Goal: Transaction & Acquisition: Obtain resource

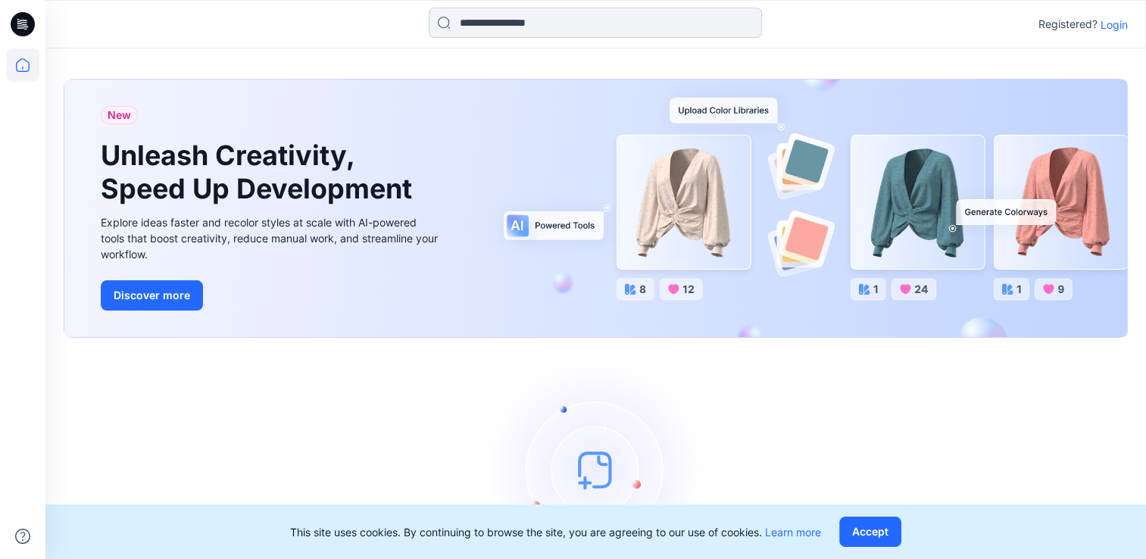
click at [552, 26] on input at bounding box center [595, 23] width 333 height 30
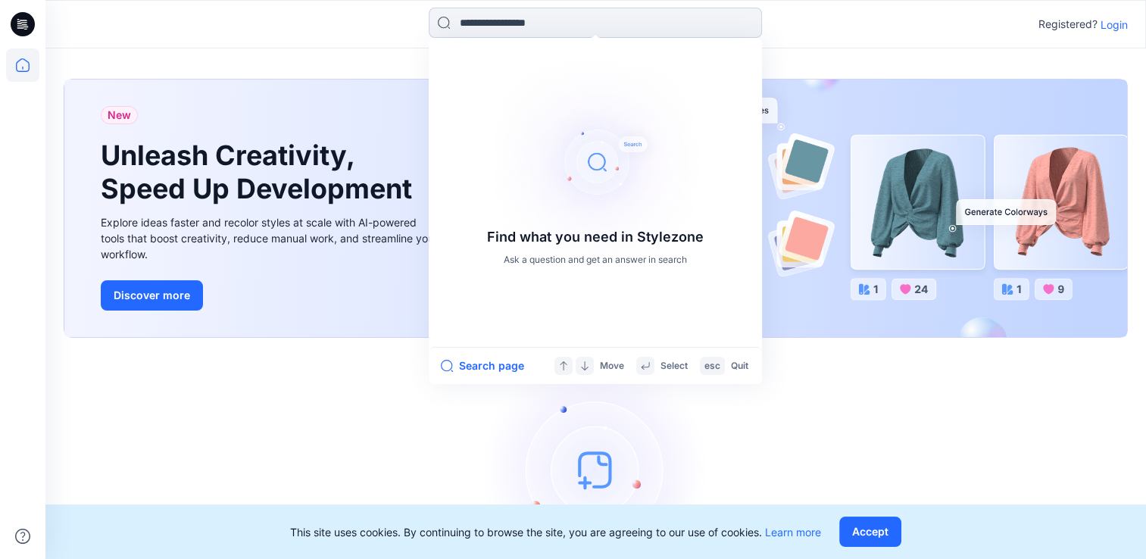
paste input "********"
type input "********"
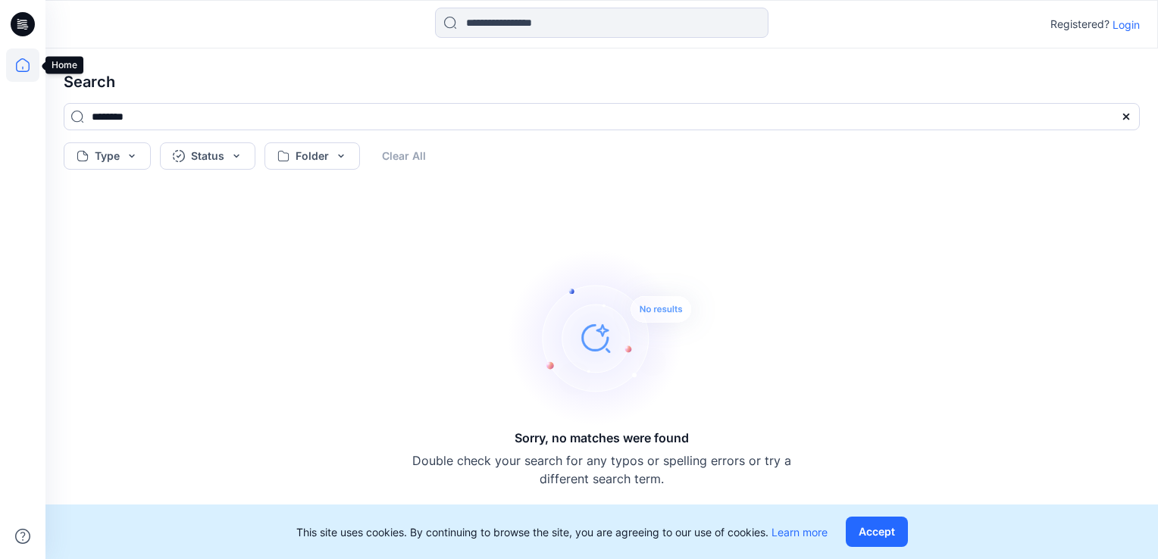
click at [26, 58] on icon at bounding box center [22, 64] width 33 height 33
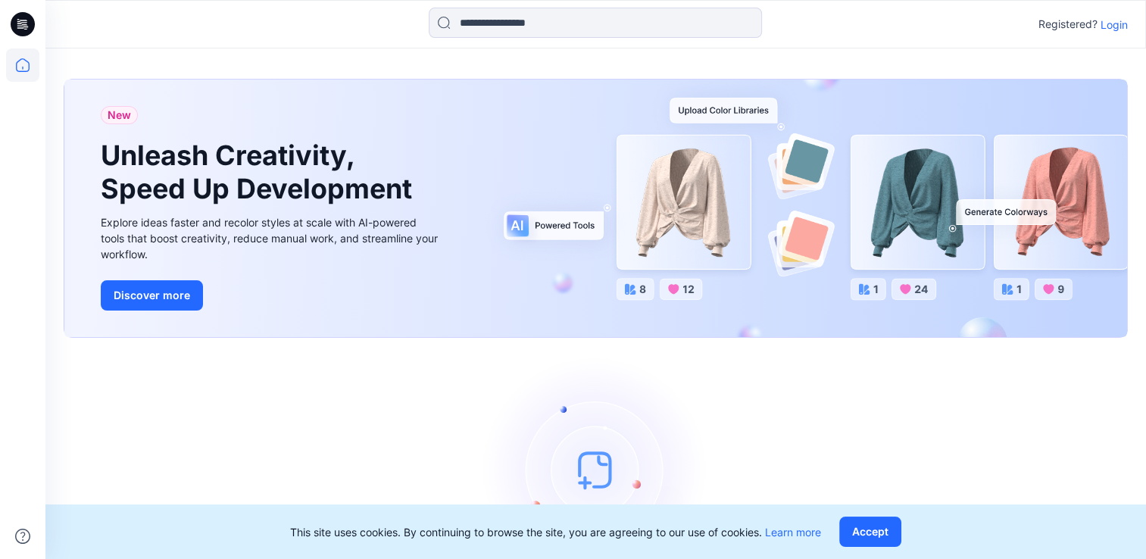
click at [1124, 27] on p "Login" at bounding box center [1114, 25] width 27 height 16
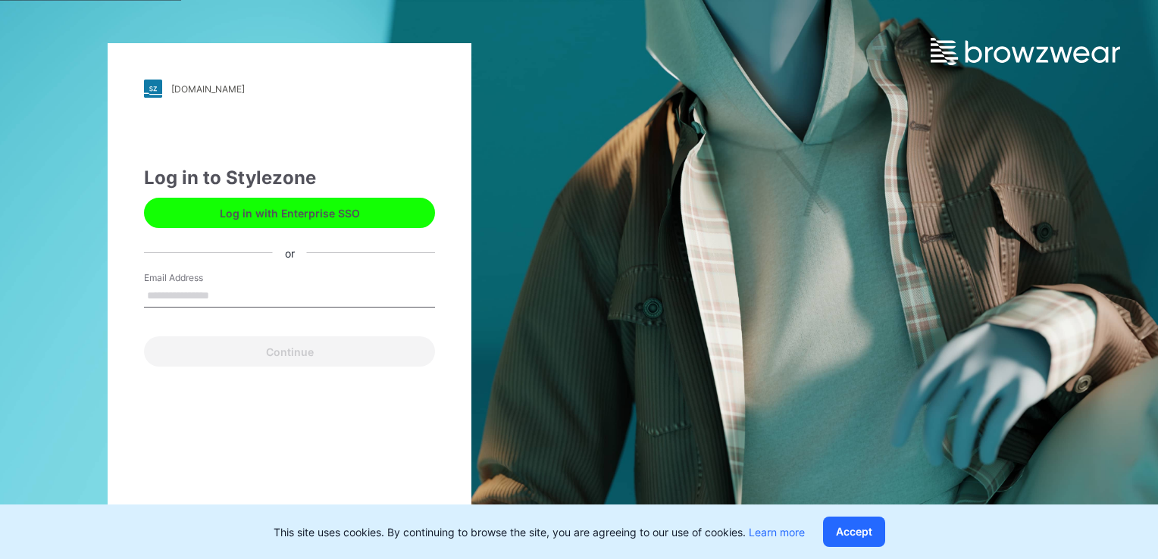
click at [244, 292] on input "Email Address" at bounding box center [289, 296] width 291 height 23
type input "**********"
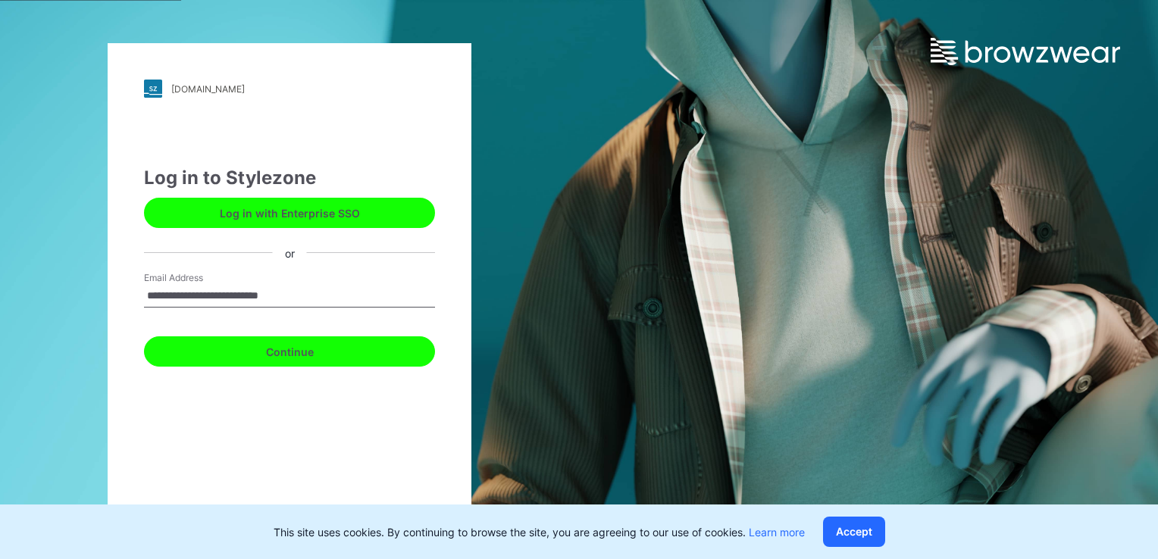
click at [222, 347] on button "Continue" at bounding box center [289, 351] width 291 height 30
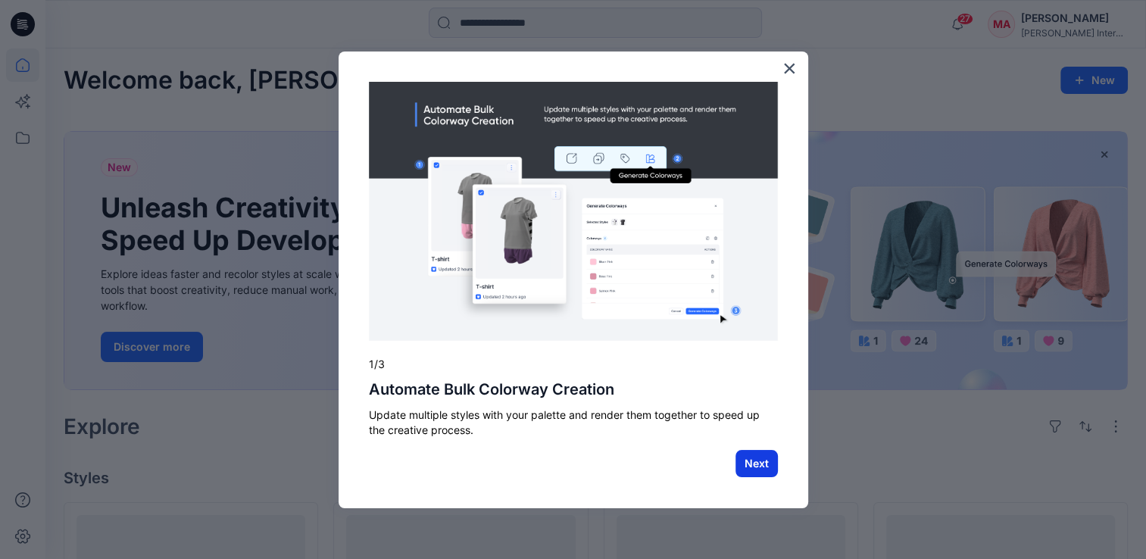
click at [762, 470] on button "Next" at bounding box center [757, 463] width 42 height 27
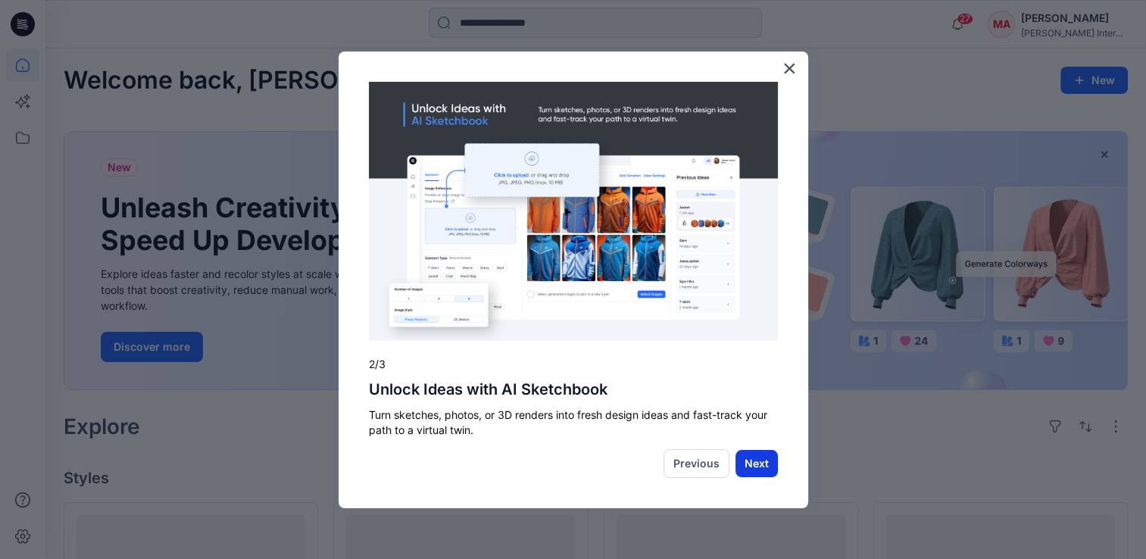
click at [757, 464] on button "Next" at bounding box center [757, 463] width 42 height 27
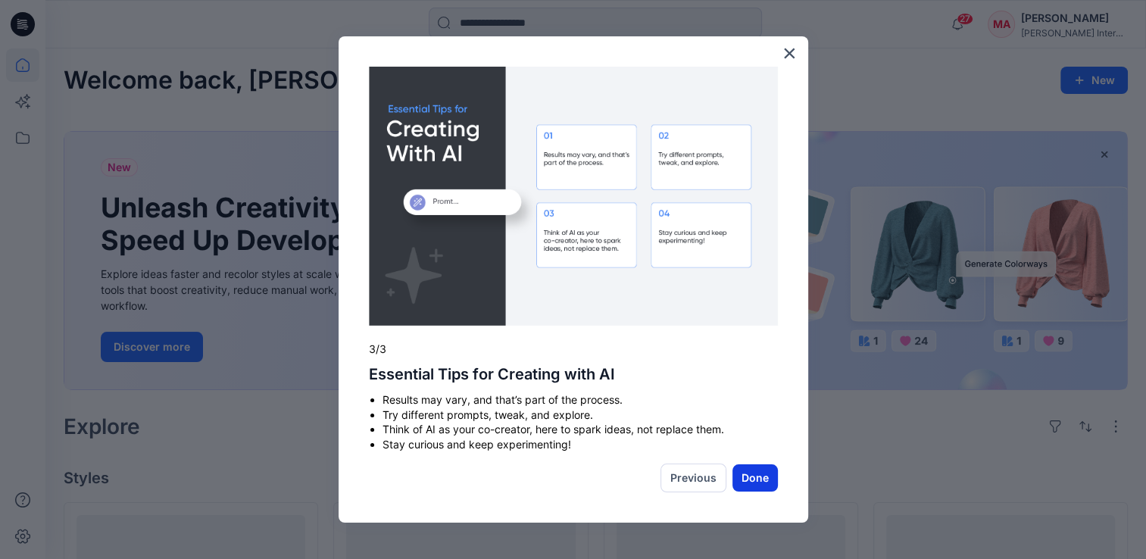
click at [742, 483] on button "Done" at bounding box center [755, 477] width 45 height 27
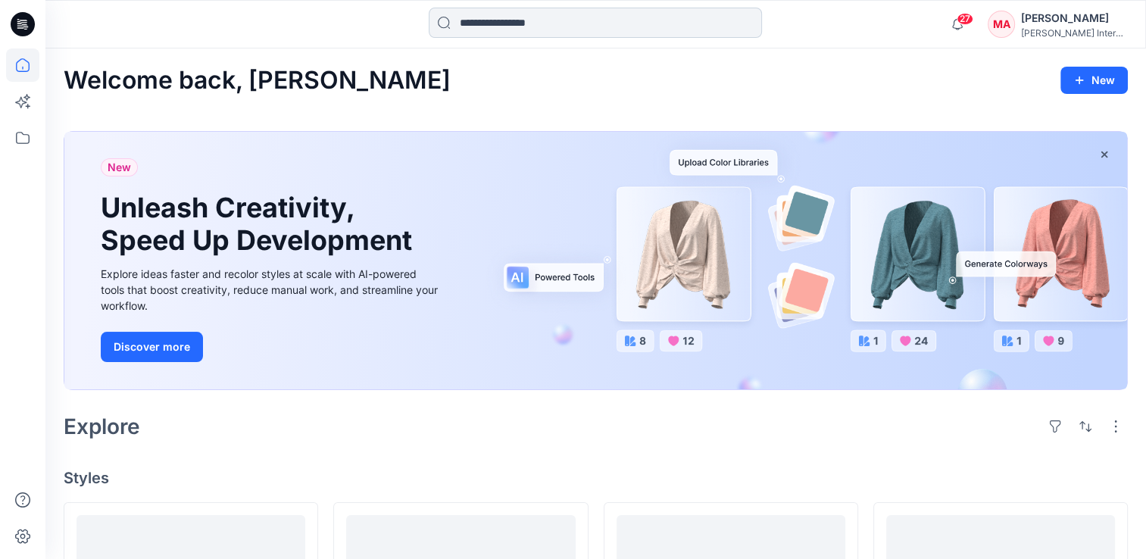
click at [580, 34] on input at bounding box center [595, 23] width 333 height 30
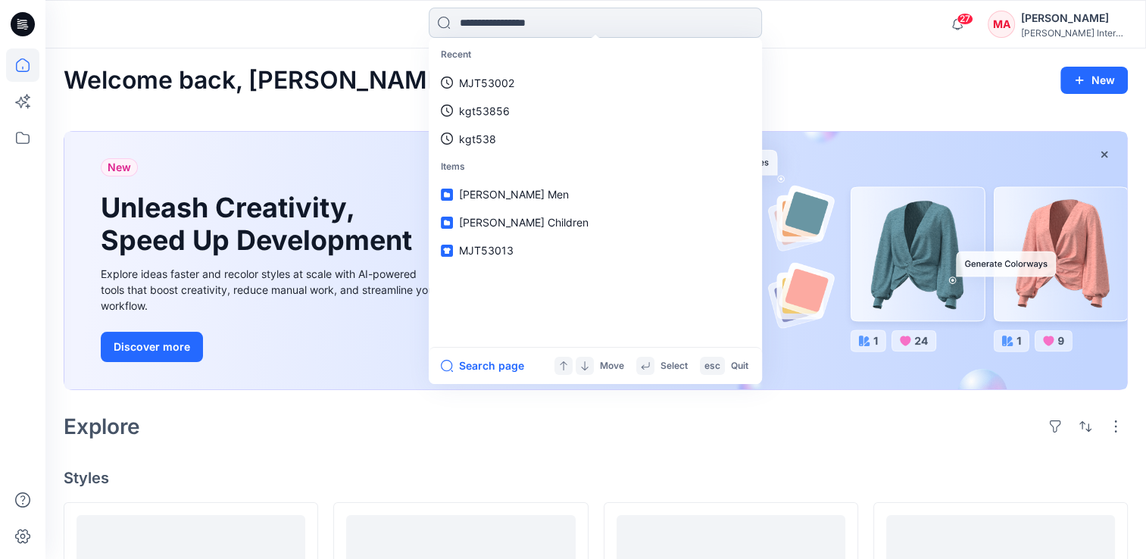
paste input "********"
type input "********"
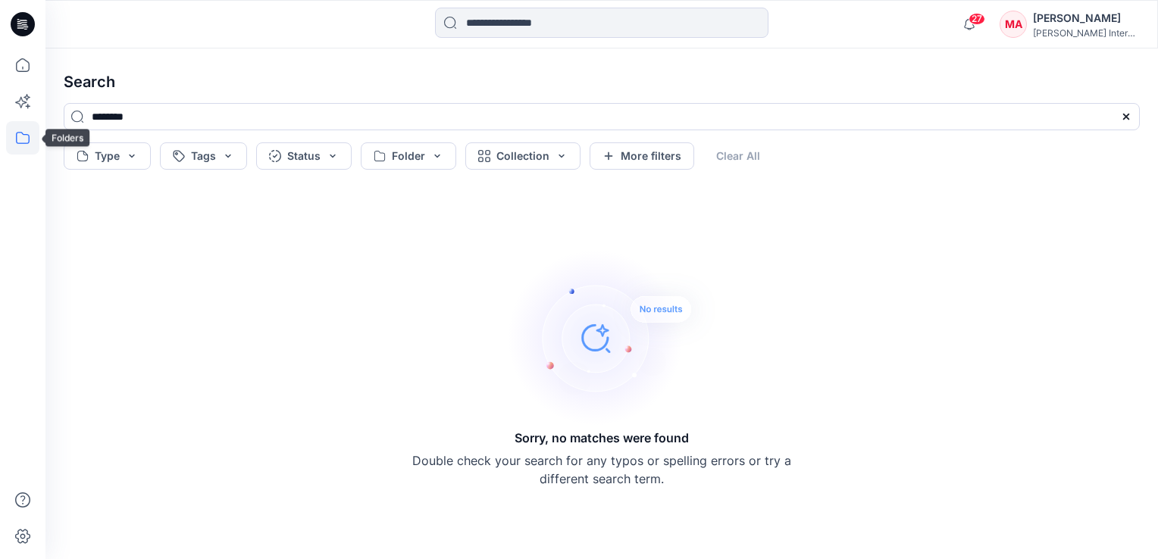
click at [30, 130] on icon at bounding box center [22, 137] width 33 height 33
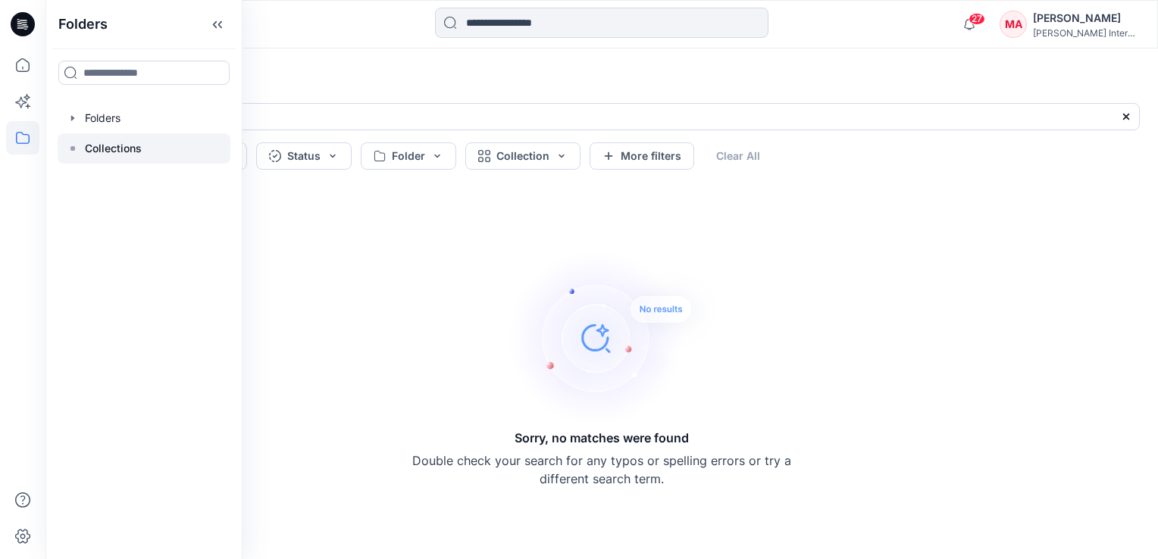
click at [105, 142] on p "Collections" at bounding box center [113, 148] width 57 height 18
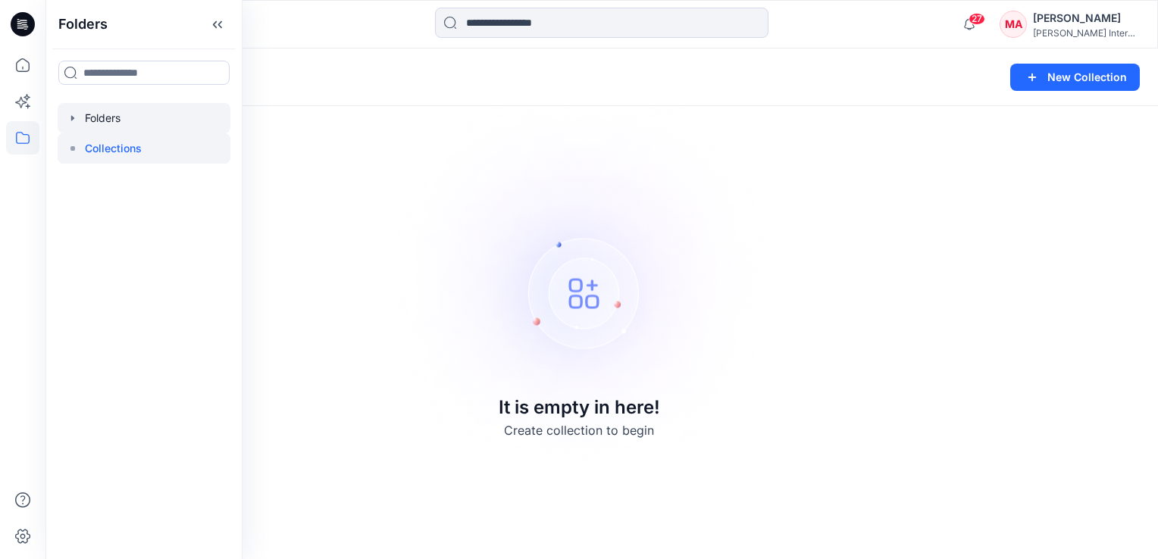
click at [114, 111] on div at bounding box center [144, 118] width 173 height 30
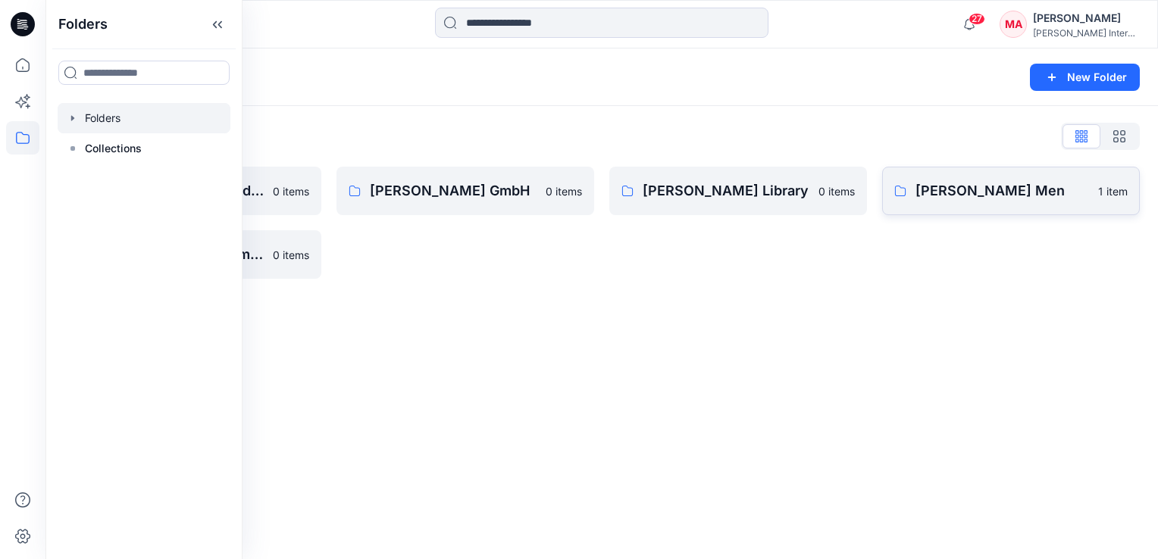
click at [929, 186] on p "[PERSON_NAME] Men" at bounding box center [1001, 190] width 173 height 21
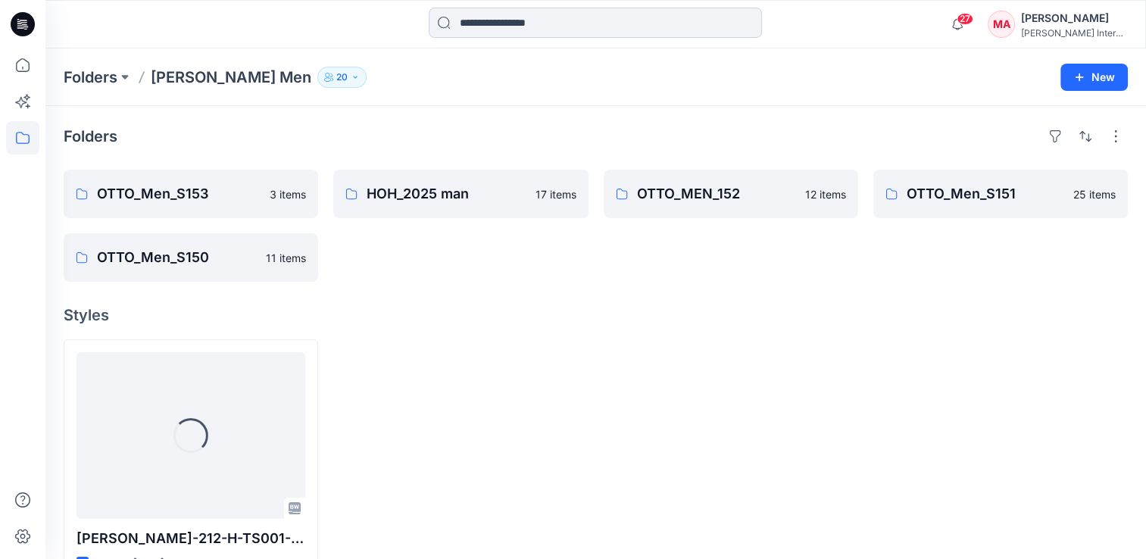
click at [555, 30] on input at bounding box center [595, 23] width 333 height 30
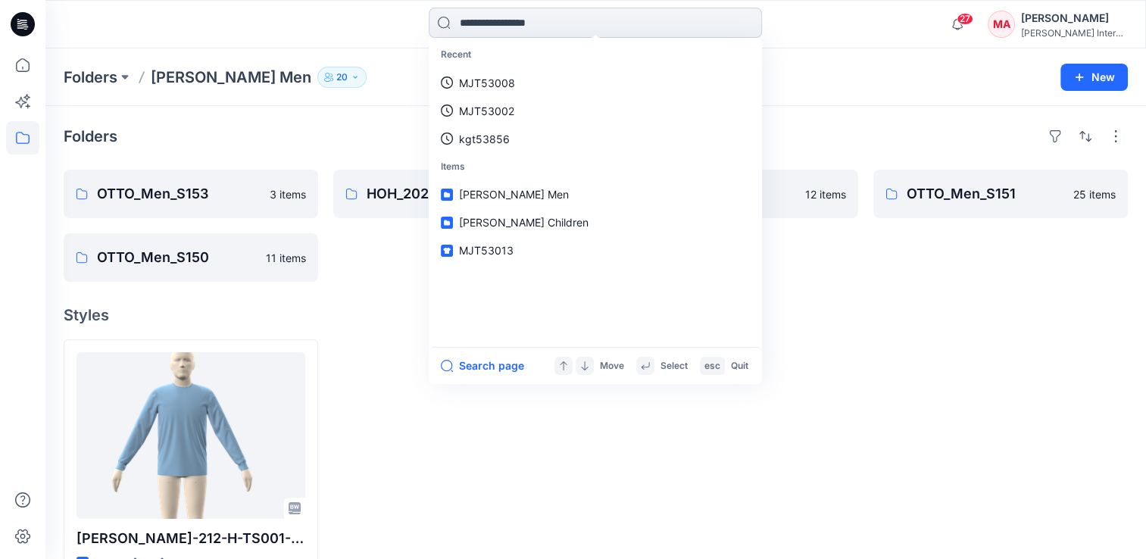
paste input "********"
type input "********"
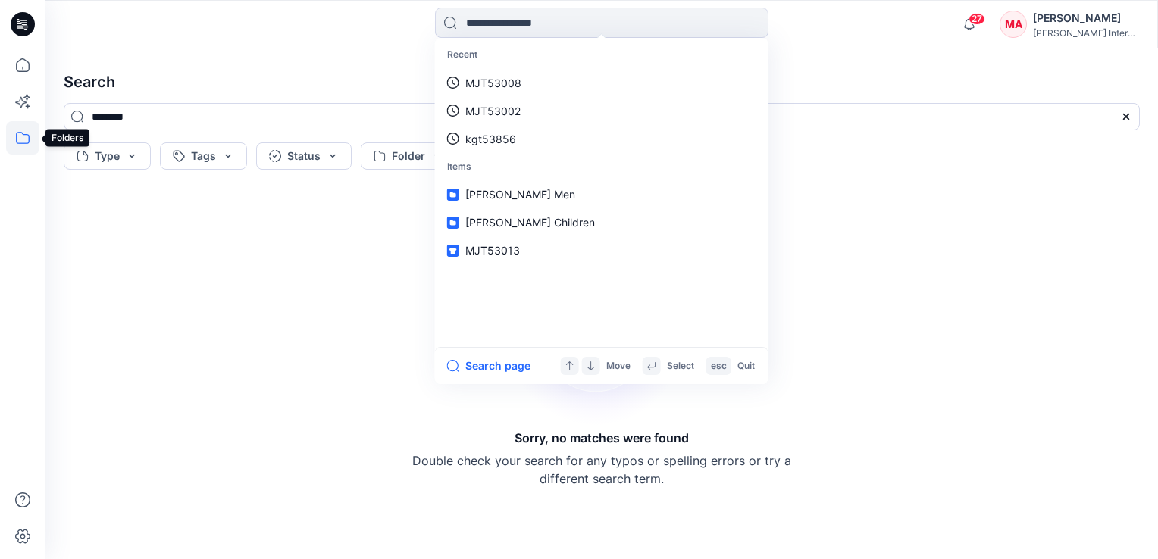
click at [6, 136] on icon at bounding box center [22, 137] width 33 height 33
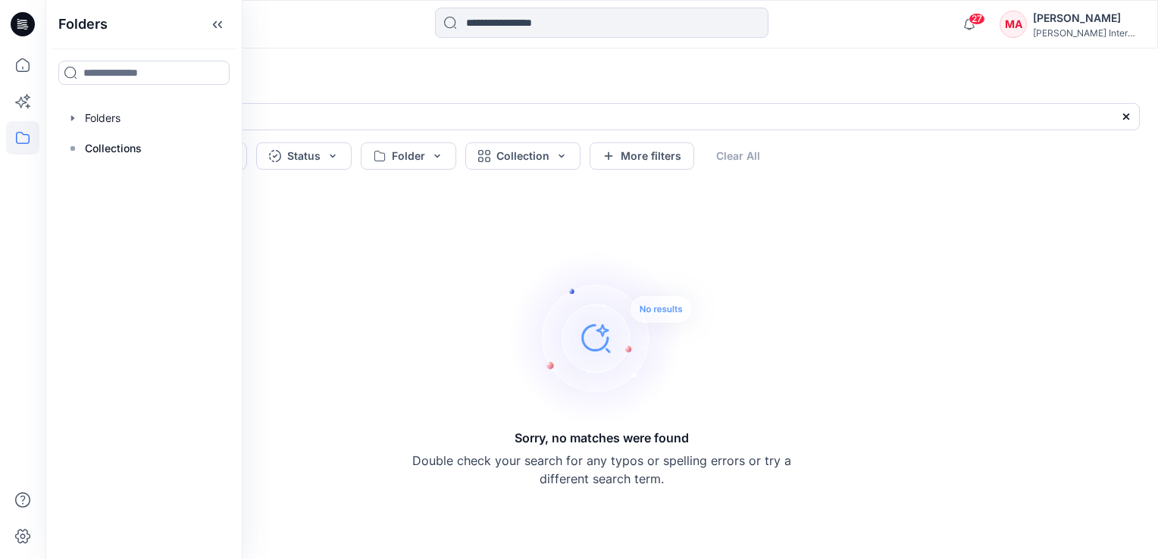
click at [11, 137] on icon at bounding box center [22, 137] width 33 height 33
click at [31, 141] on icon at bounding box center [22, 137] width 33 height 33
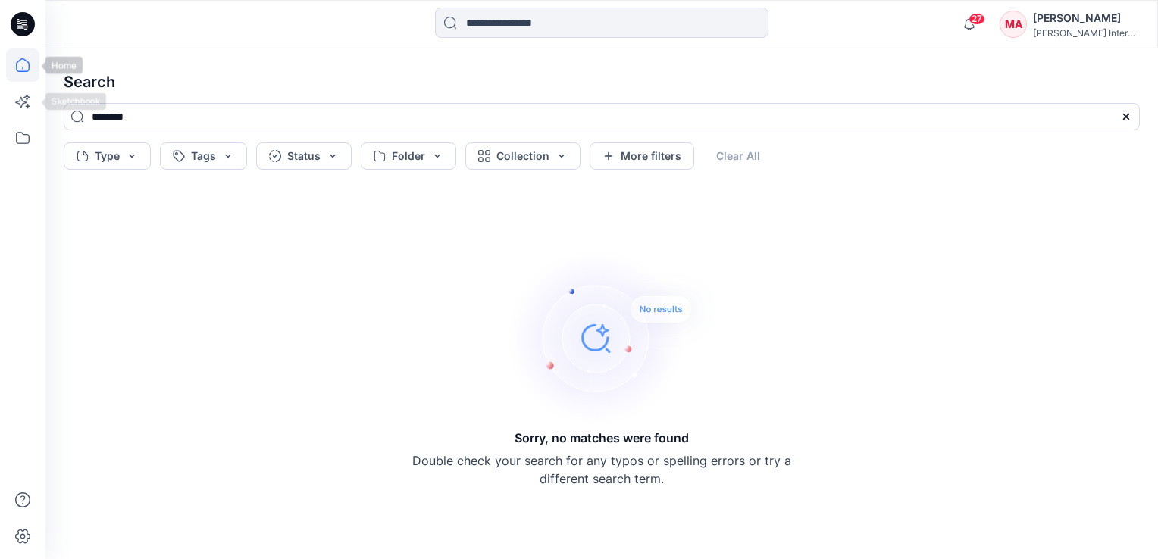
click at [28, 62] on icon at bounding box center [23, 65] width 14 height 14
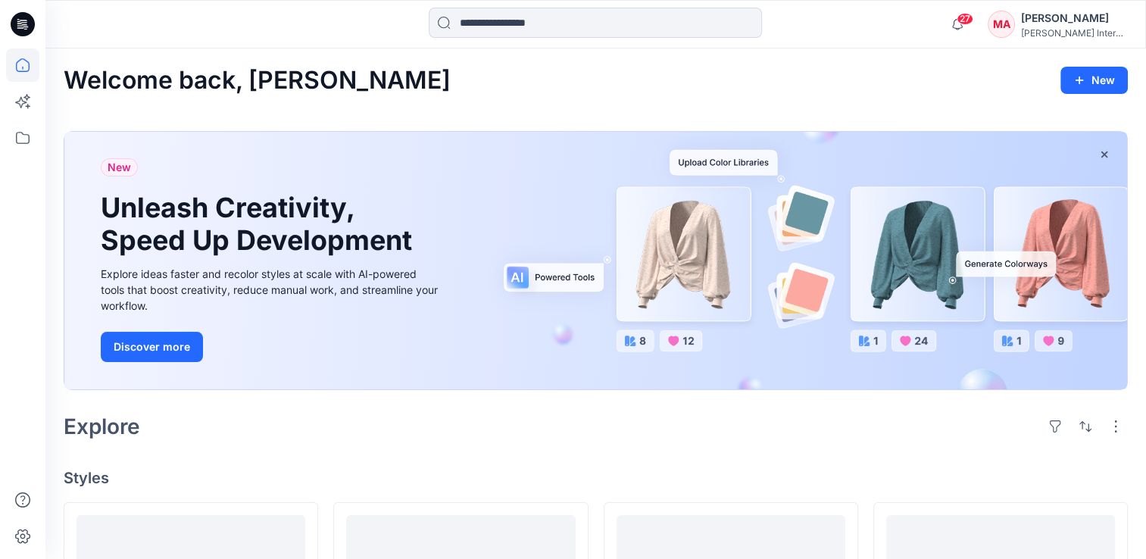
click at [24, 16] on icon at bounding box center [23, 24] width 24 height 24
click at [23, 130] on icon at bounding box center [22, 137] width 33 height 33
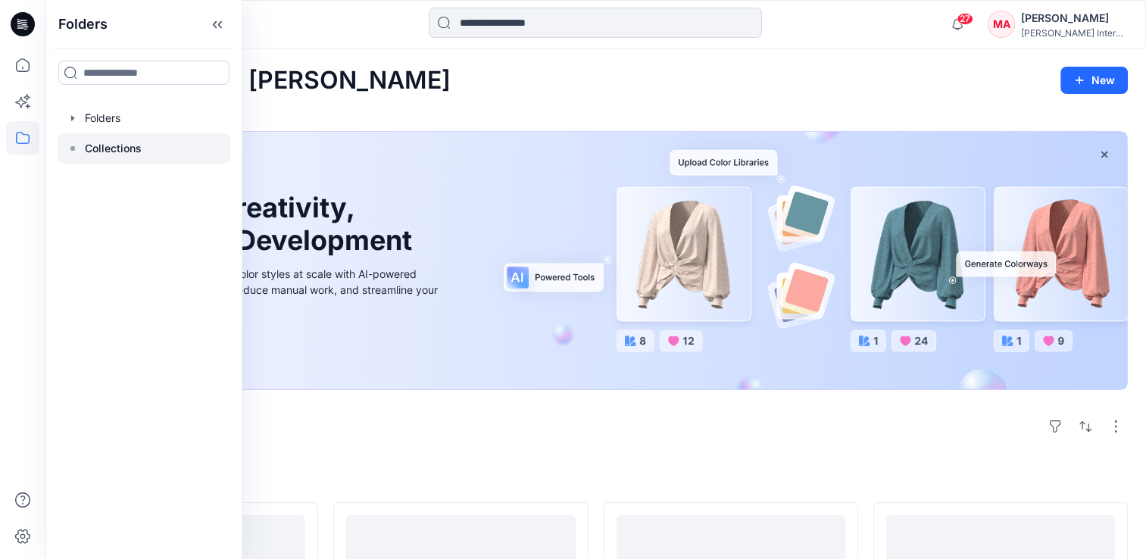
click at [103, 157] on p "Collections" at bounding box center [113, 148] width 57 height 18
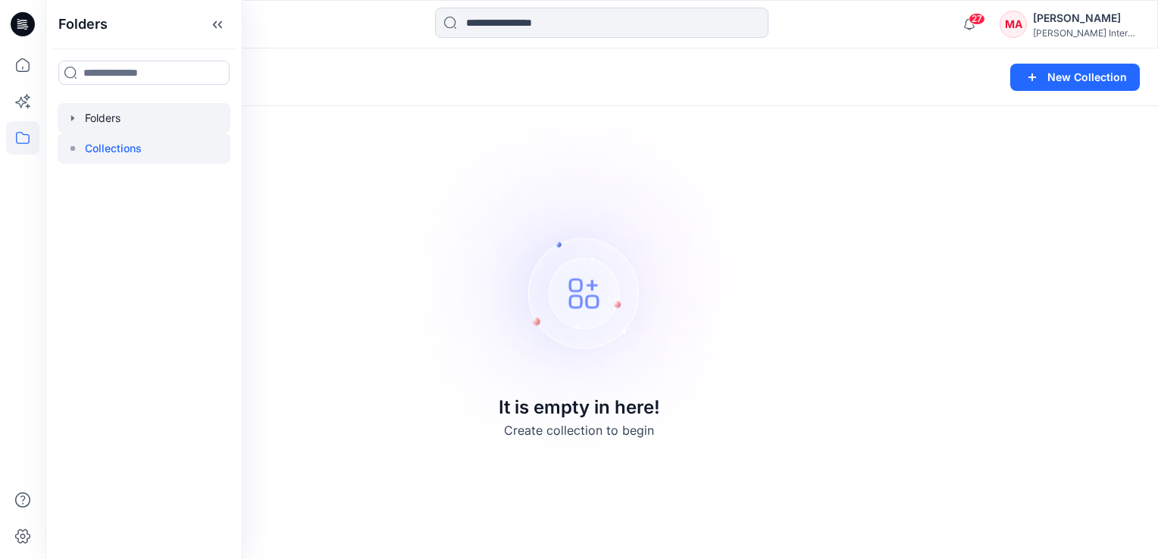
click at [103, 114] on div at bounding box center [144, 118] width 173 height 30
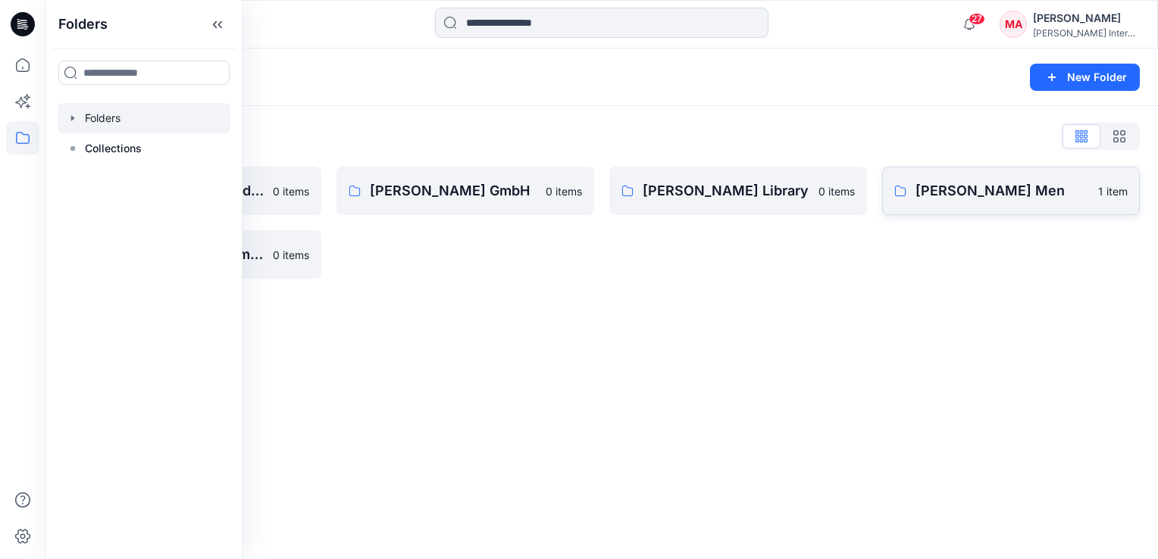
click at [974, 196] on p "[PERSON_NAME] Men" at bounding box center [1001, 190] width 173 height 21
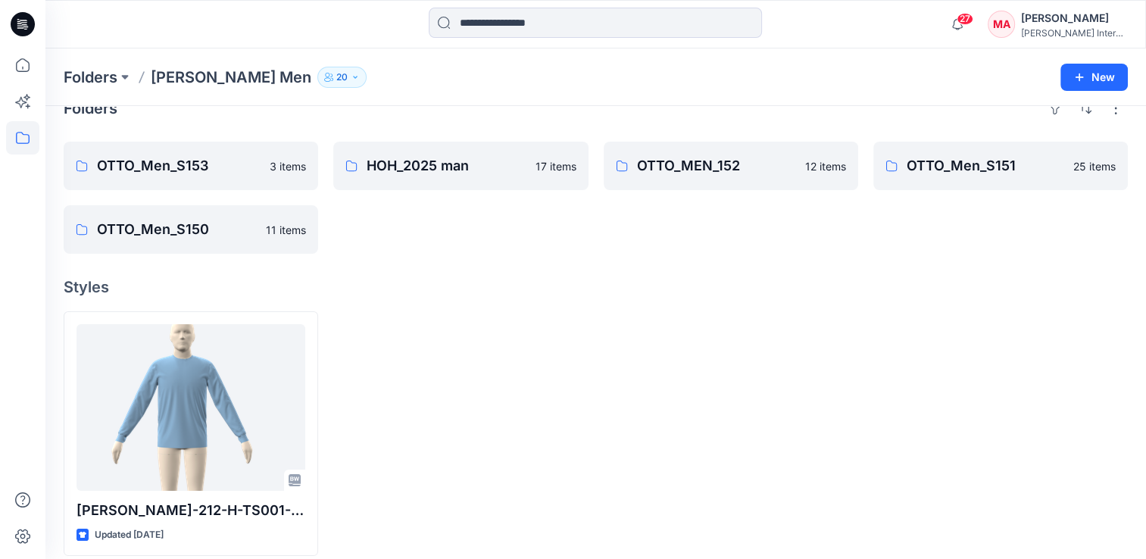
scroll to position [42, 0]
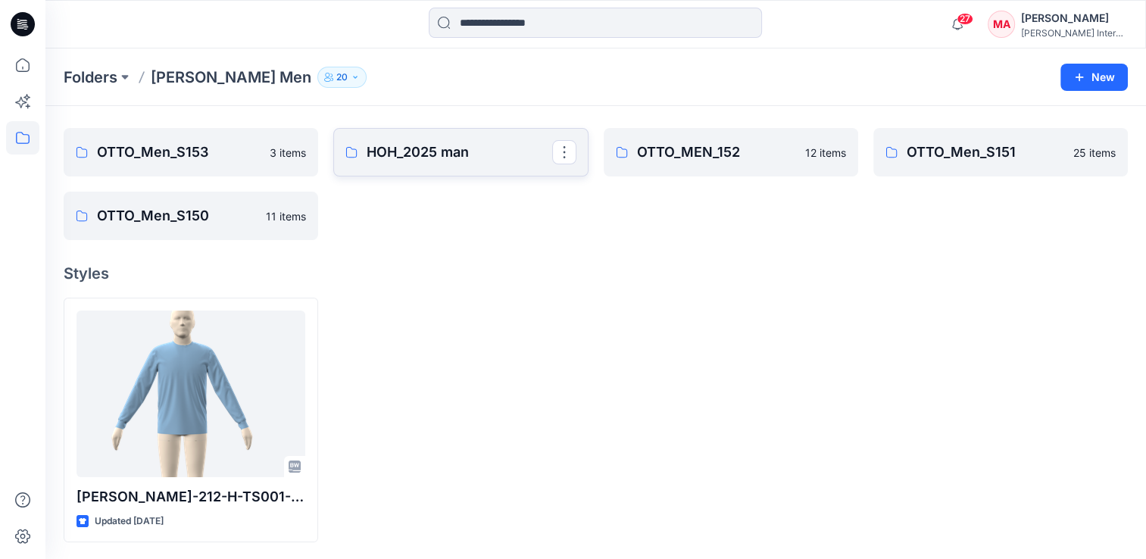
click at [436, 145] on p "HOH_2025 man" at bounding box center [459, 152] width 185 height 21
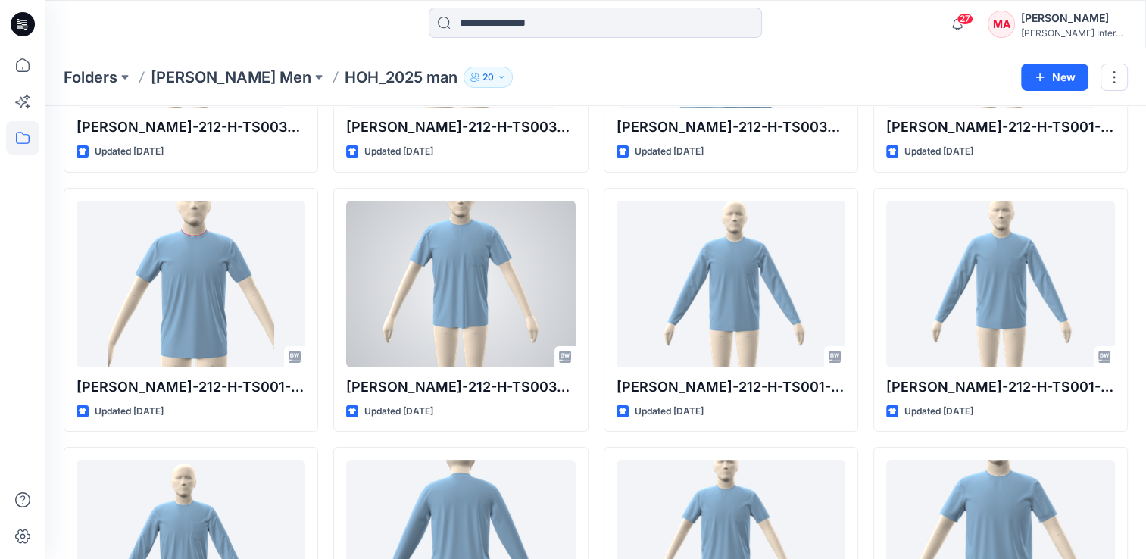
scroll to position [445, 0]
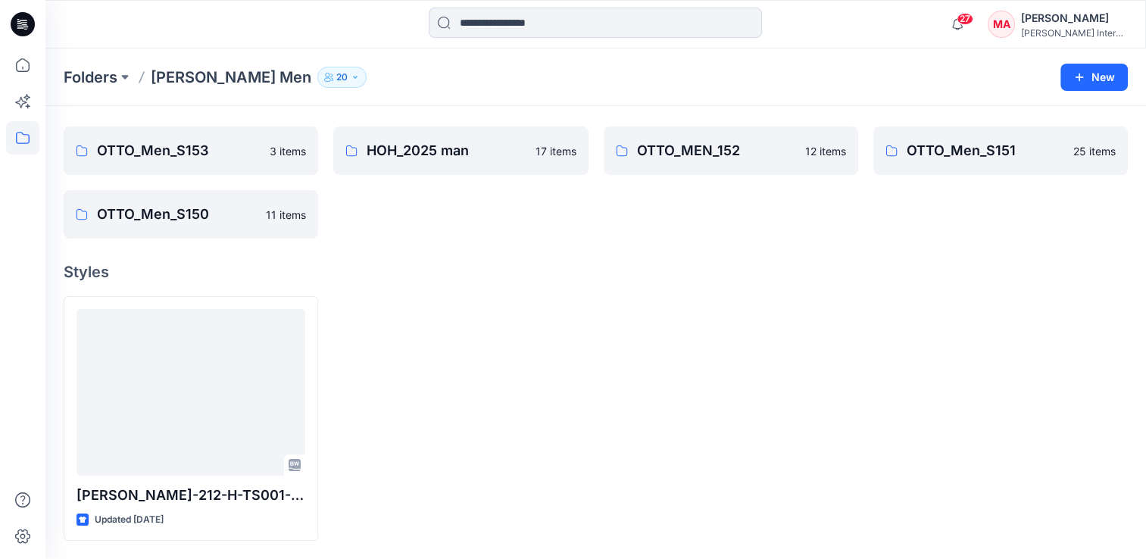
scroll to position [42, 0]
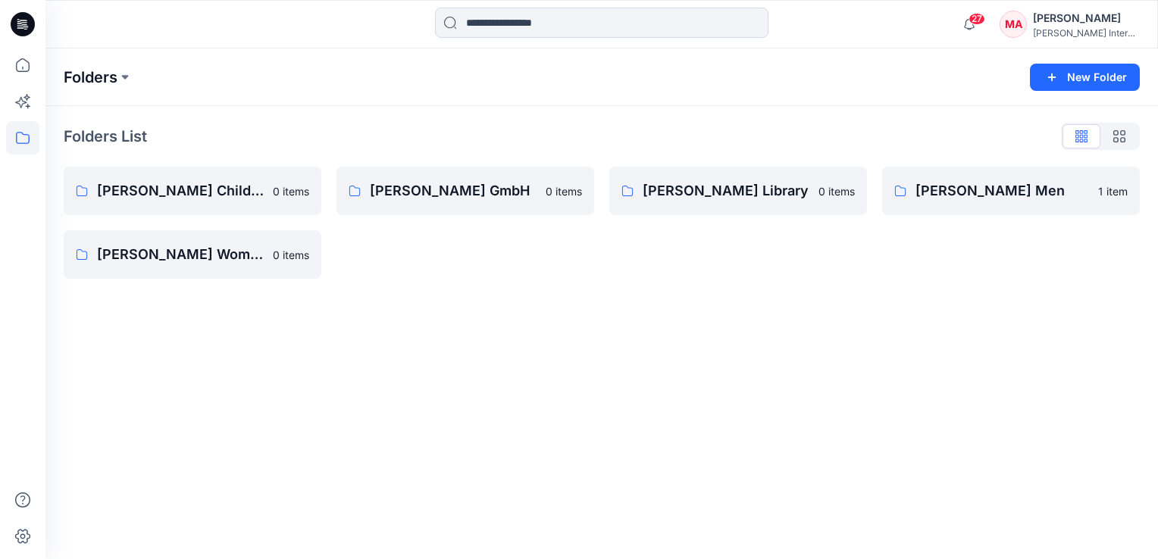
click at [117, 77] on p "Folders" at bounding box center [91, 77] width 54 height 21
click at [123, 79] on button at bounding box center [124, 77] width 15 height 21
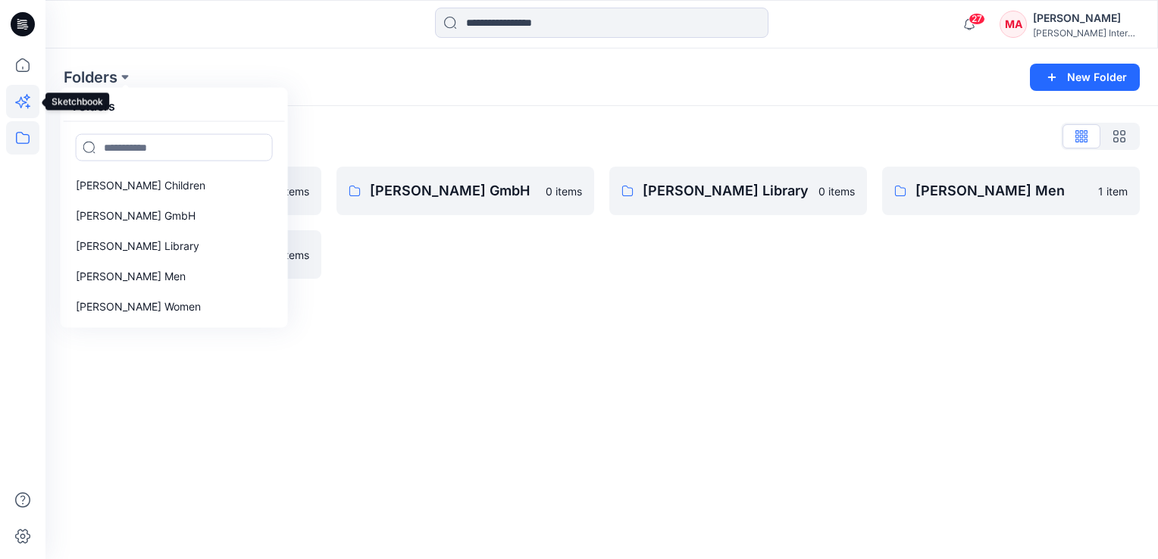
click at [30, 87] on icon at bounding box center [22, 101] width 33 height 33
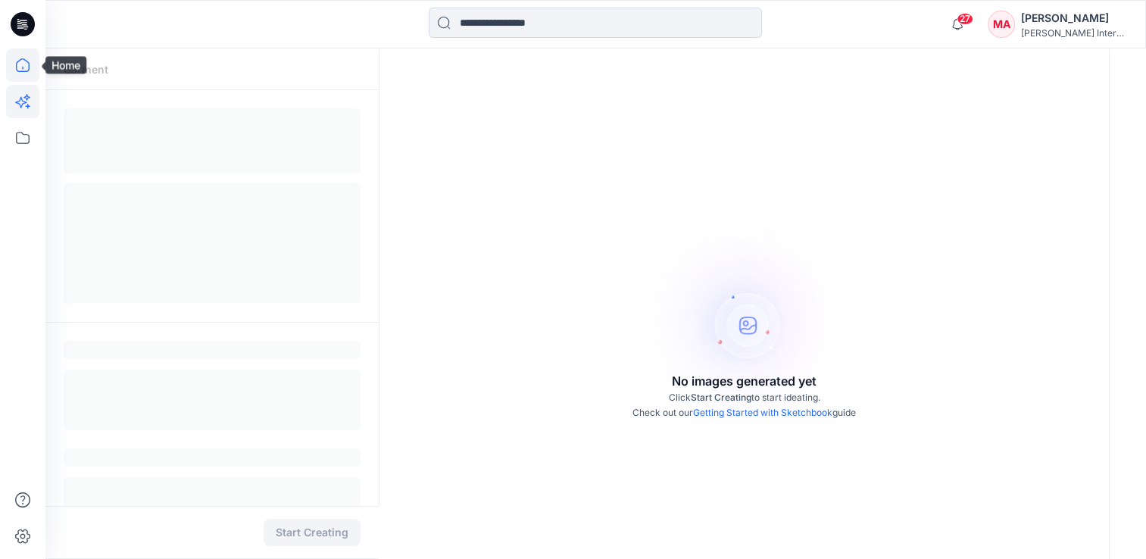
click at [24, 59] on icon at bounding box center [23, 65] width 14 height 14
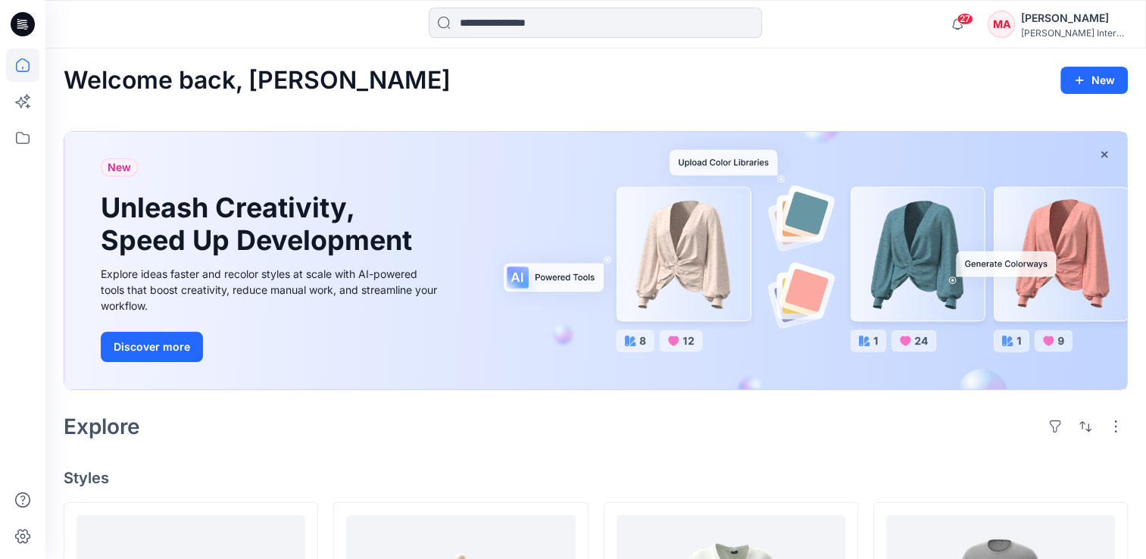
click at [33, 23] on icon at bounding box center [23, 24] width 24 height 24
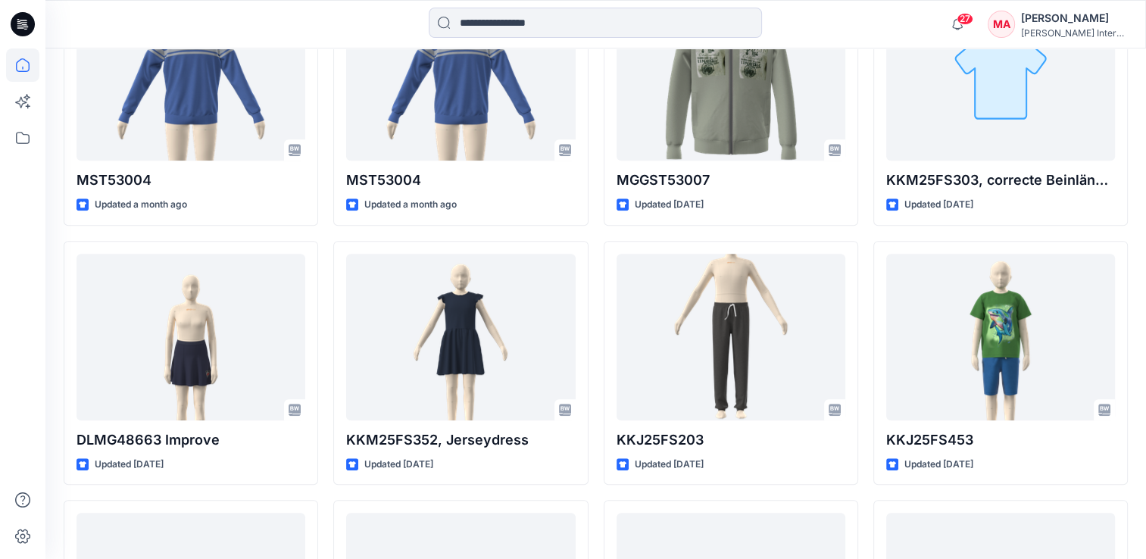
scroll to position [570, 0]
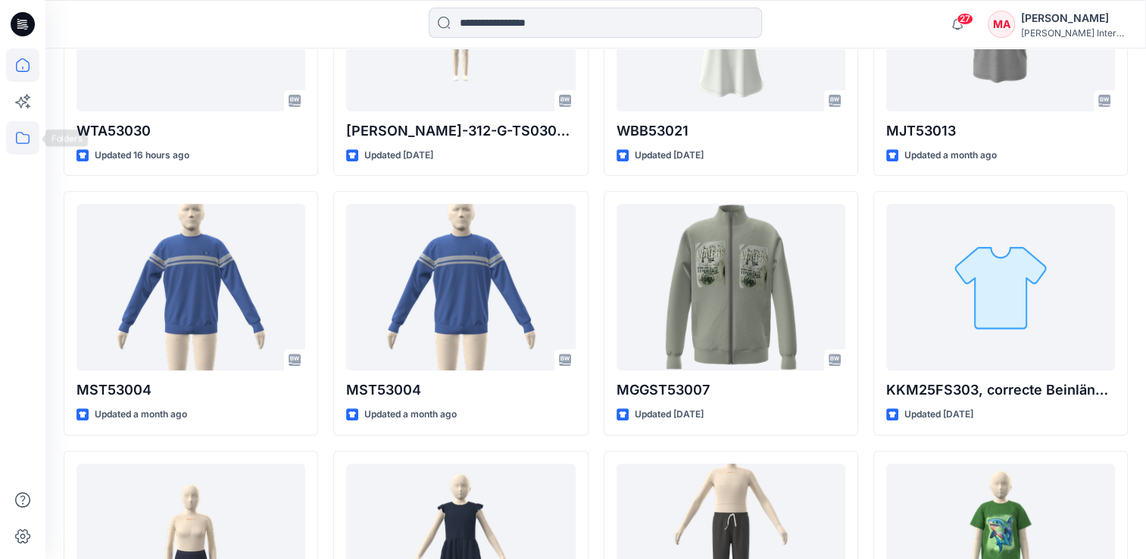
click at [33, 139] on icon at bounding box center [22, 137] width 33 height 33
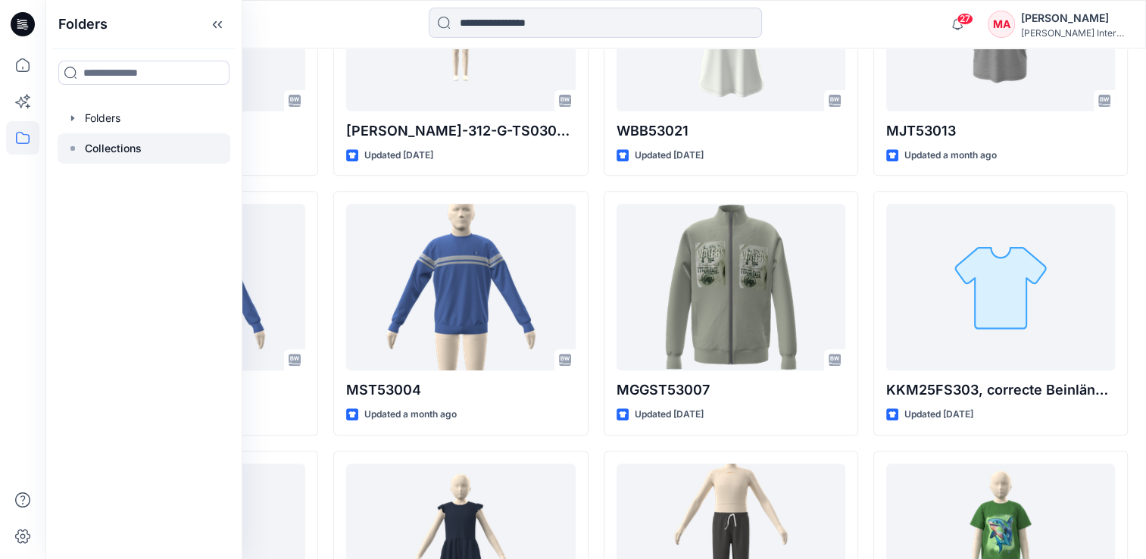
click at [120, 150] on p "Collections" at bounding box center [113, 148] width 57 height 18
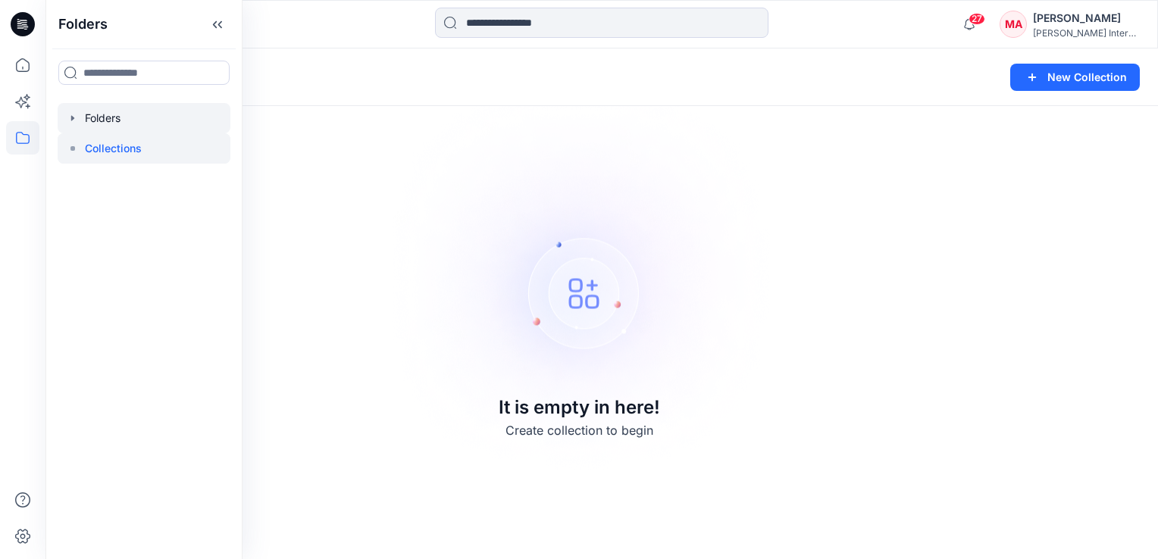
click at [114, 111] on div at bounding box center [144, 118] width 173 height 30
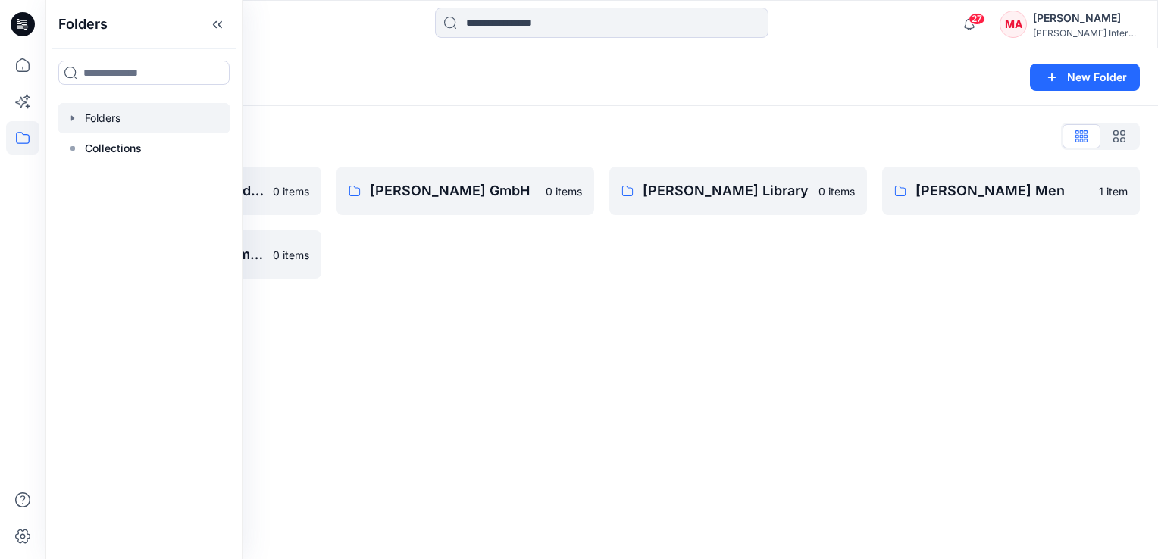
click at [691, 284] on div "Folders List [PERSON_NAME] Children 0 items [PERSON_NAME] Women 0 items [PERSON…" at bounding box center [601, 201] width 1112 height 191
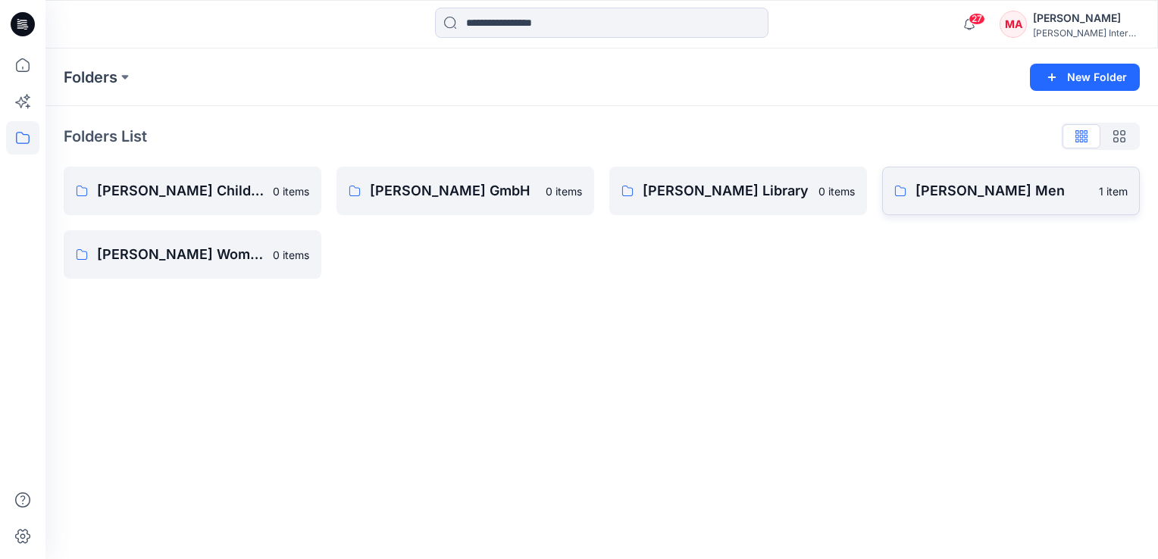
click at [1074, 191] on p "[PERSON_NAME] Men" at bounding box center [1002, 190] width 174 height 21
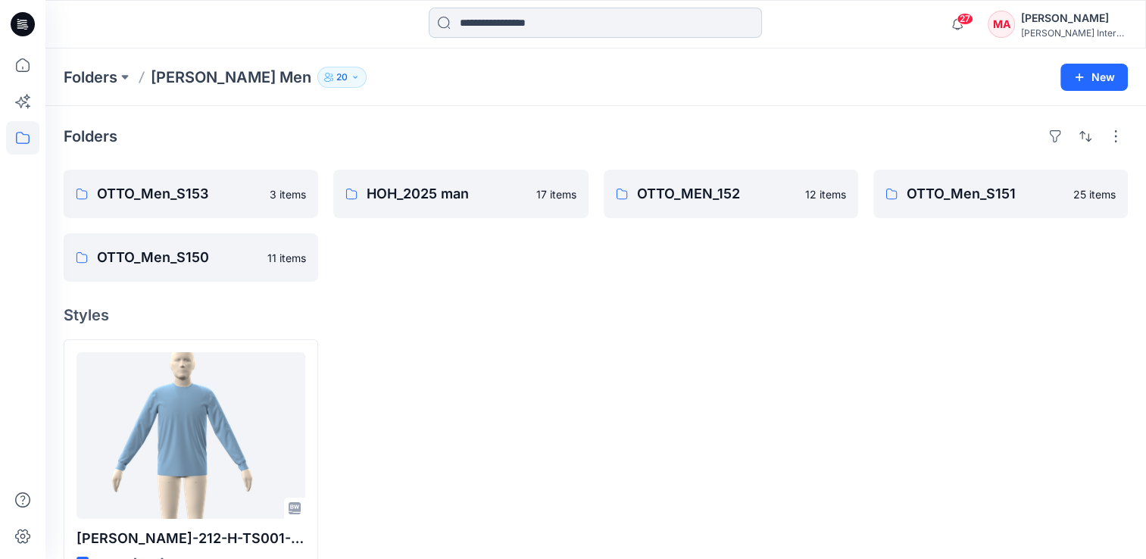
click at [480, 30] on input at bounding box center [595, 23] width 333 height 30
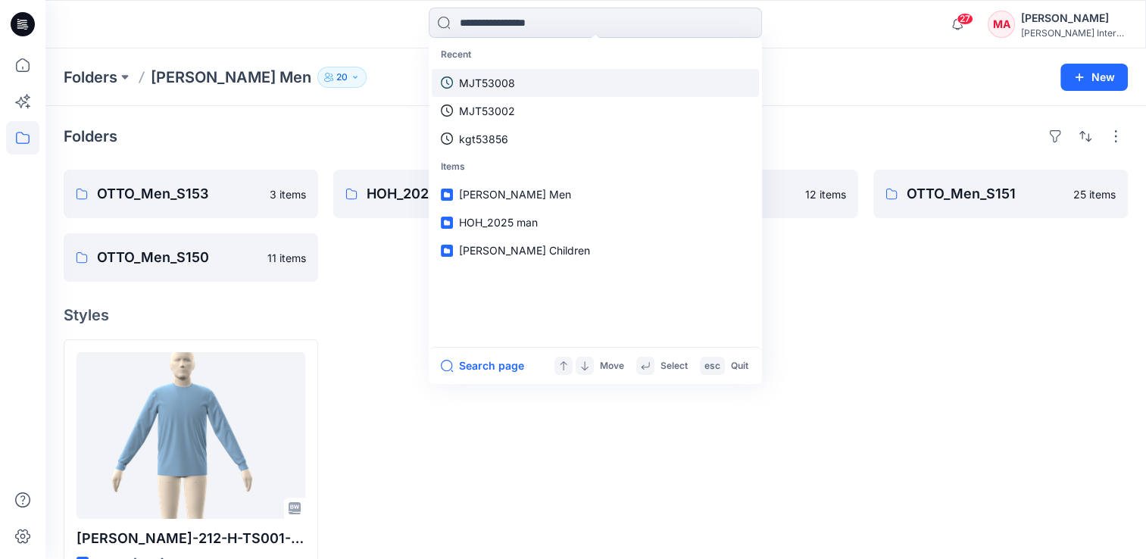
click at [486, 77] on p "MJT53008" at bounding box center [487, 83] width 56 height 16
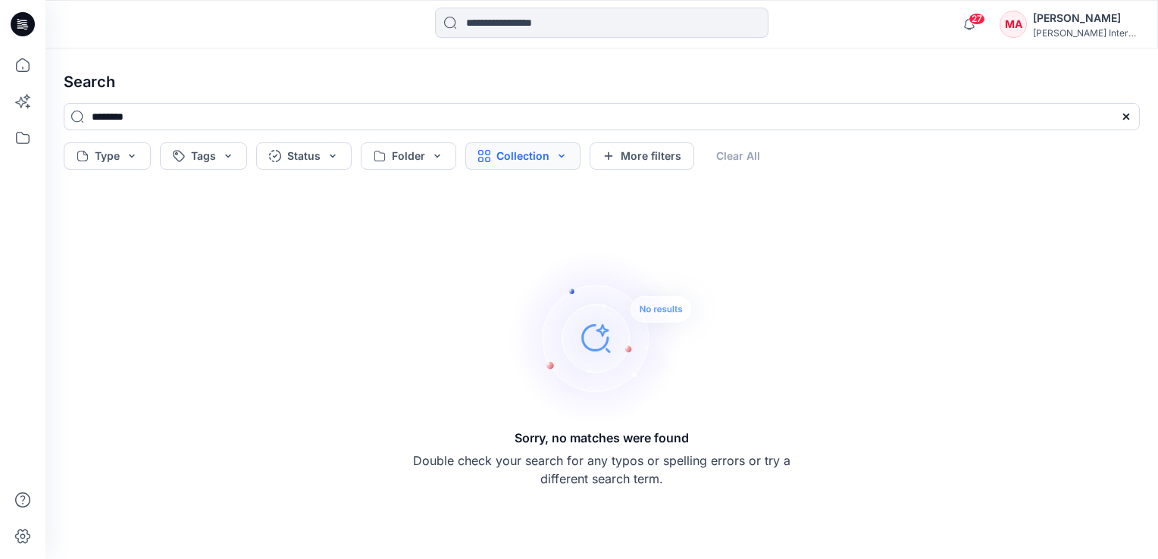
click at [555, 156] on button "Collection" at bounding box center [522, 155] width 115 height 27
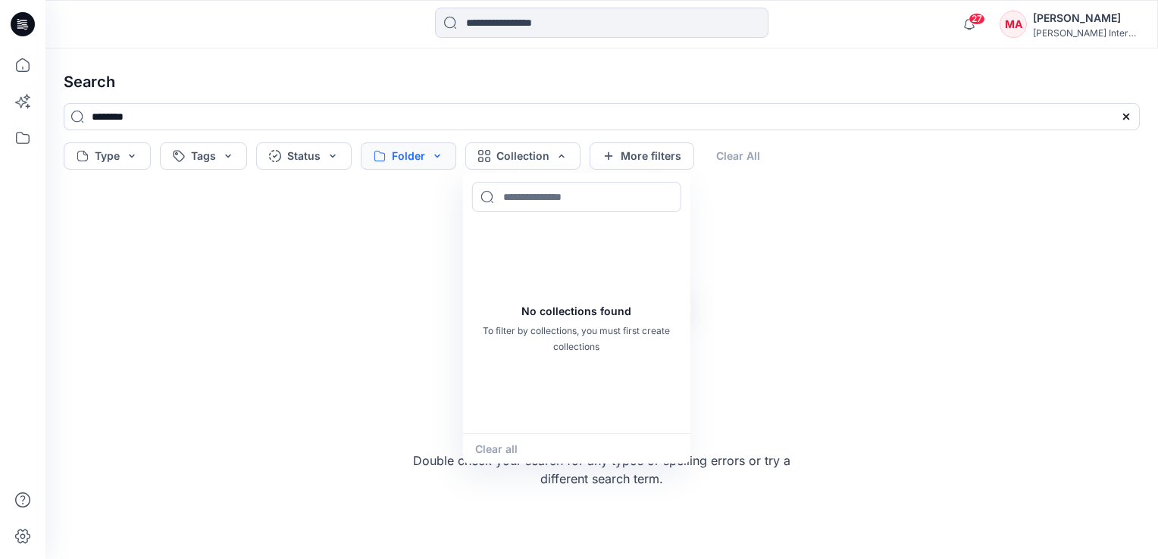
click at [436, 156] on button "Folder" at bounding box center [408, 155] width 95 height 27
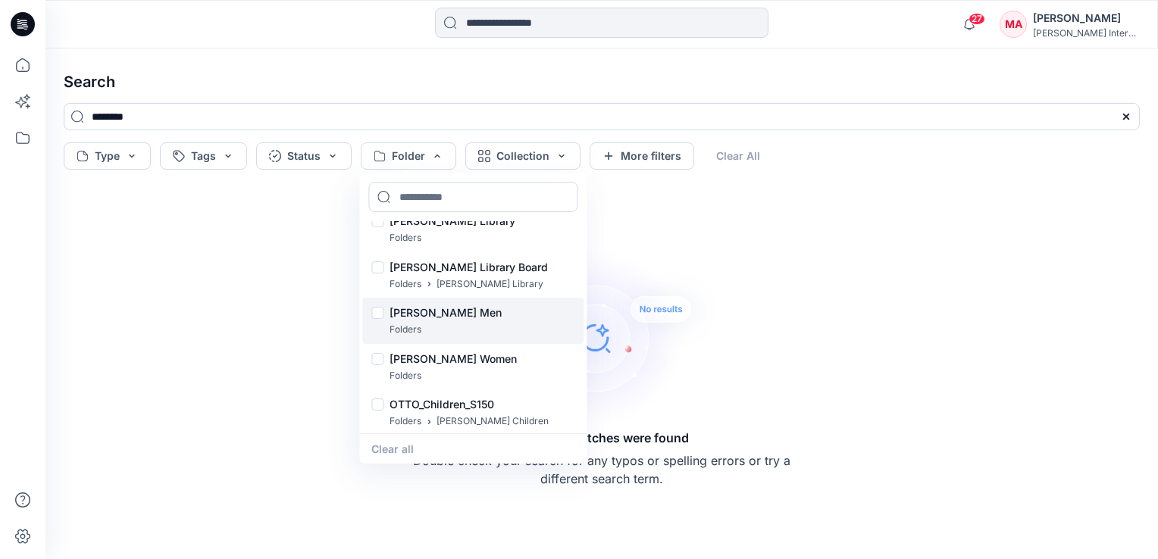
scroll to position [447, 0]
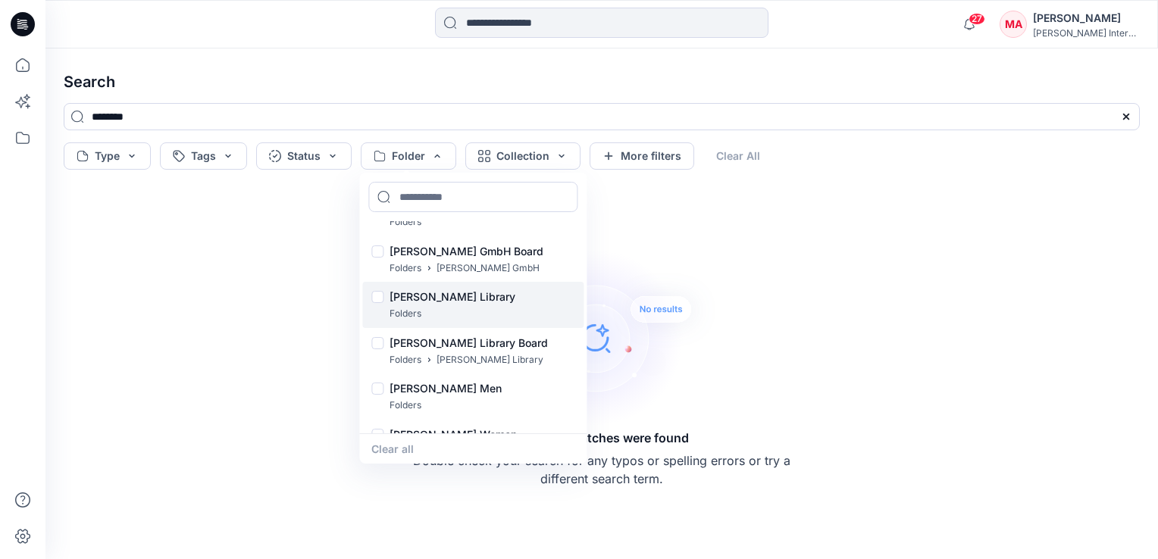
click at [445, 302] on p "[PERSON_NAME] Library" at bounding box center [452, 297] width 126 height 18
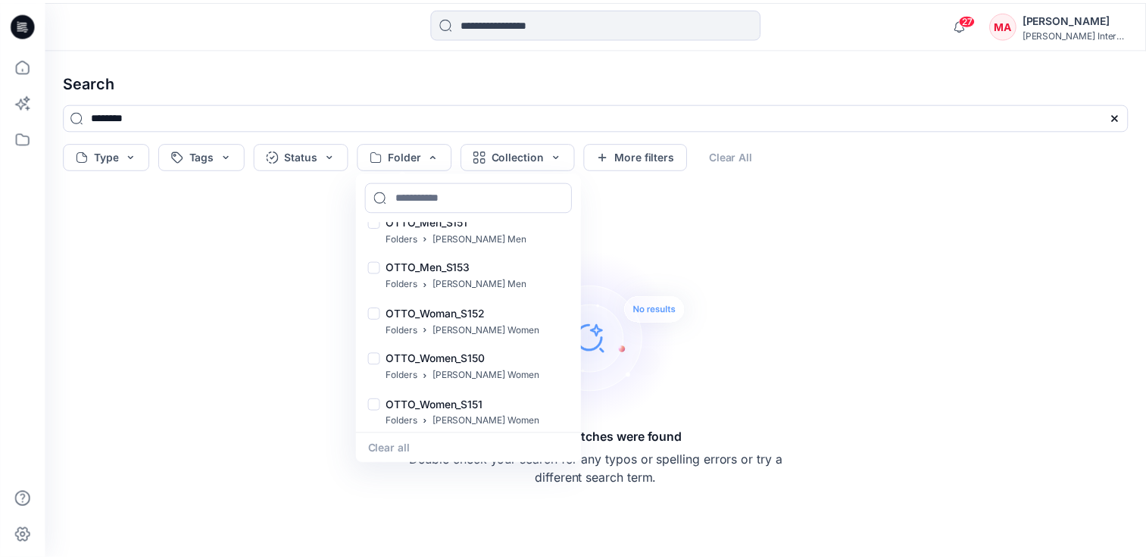
scroll to position [922, 0]
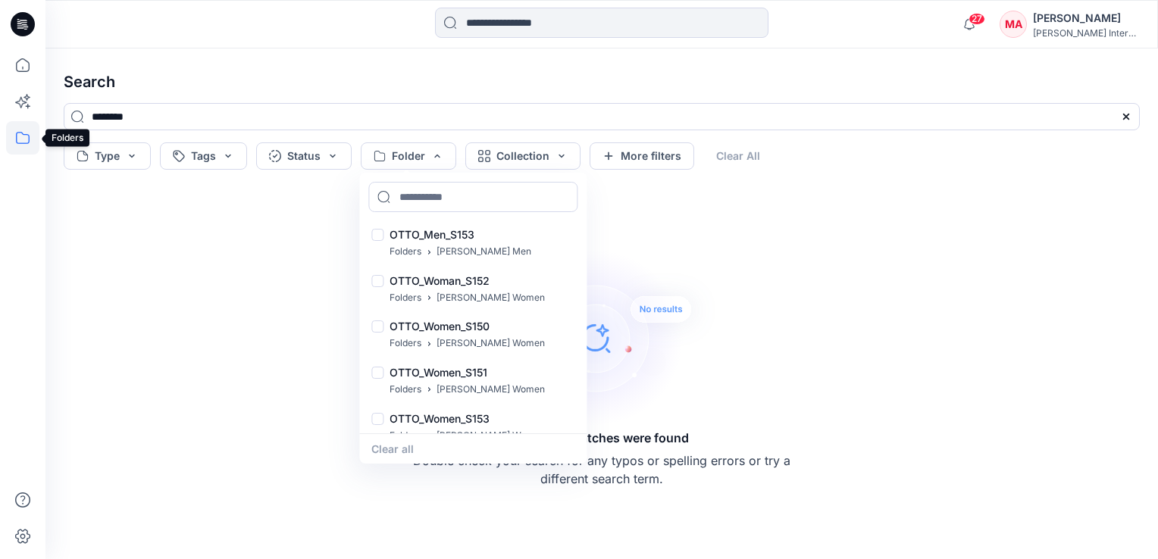
click at [11, 139] on icon at bounding box center [22, 137] width 33 height 33
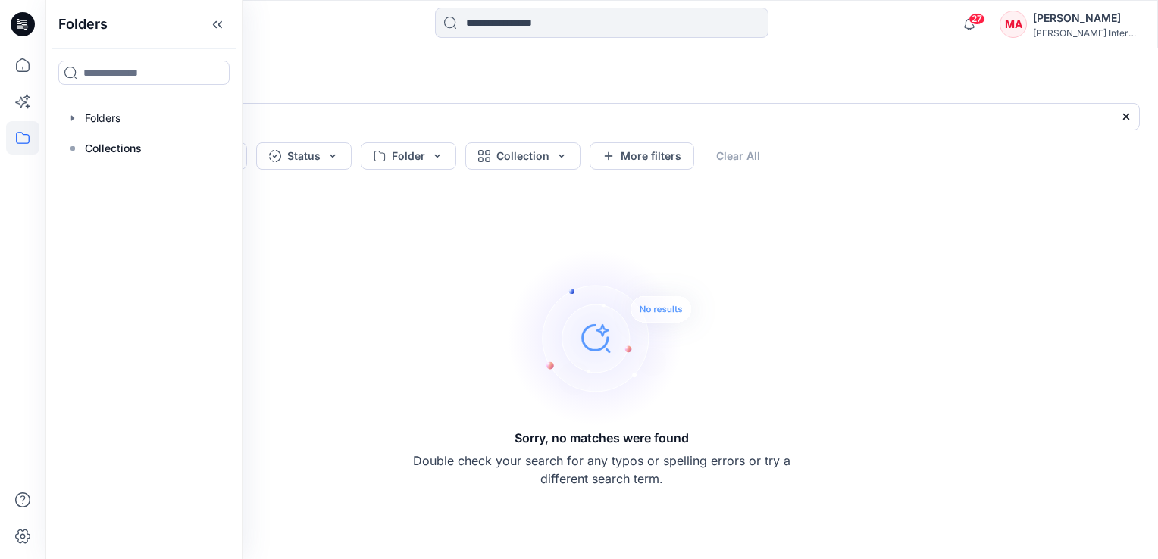
click at [11, 139] on icon at bounding box center [22, 137] width 33 height 33
click at [19, 135] on icon at bounding box center [22, 137] width 33 height 33
click at [127, 161] on div at bounding box center [144, 148] width 173 height 30
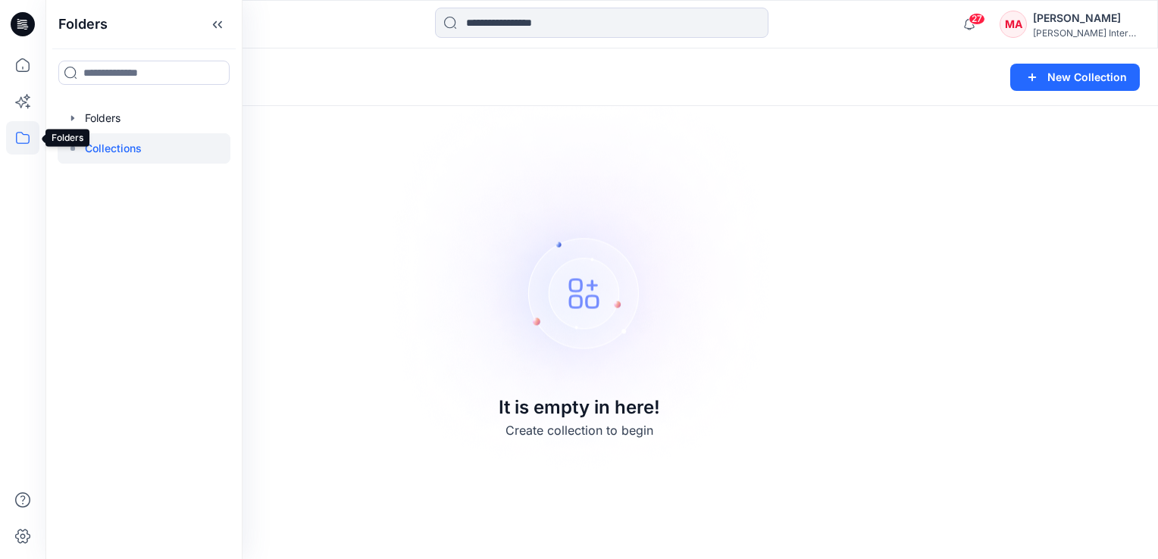
click at [30, 137] on icon at bounding box center [22, 137] width 33 height 33
click at [29, 139] on icon at bounding box center [23, 138] width 14 height 12
click at [97, 122] on div at bounding box center [144, 118] width 173 height 30
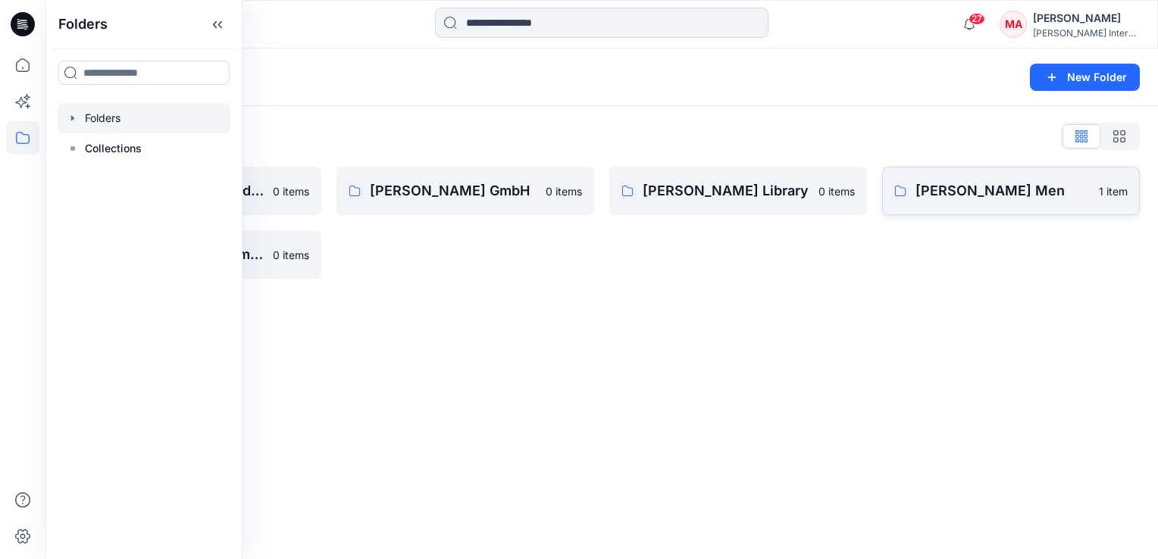
click at [1015, 198] on p "[PERSON_NAME] Men" at bounding box center [1002, 190] width 174 height 21
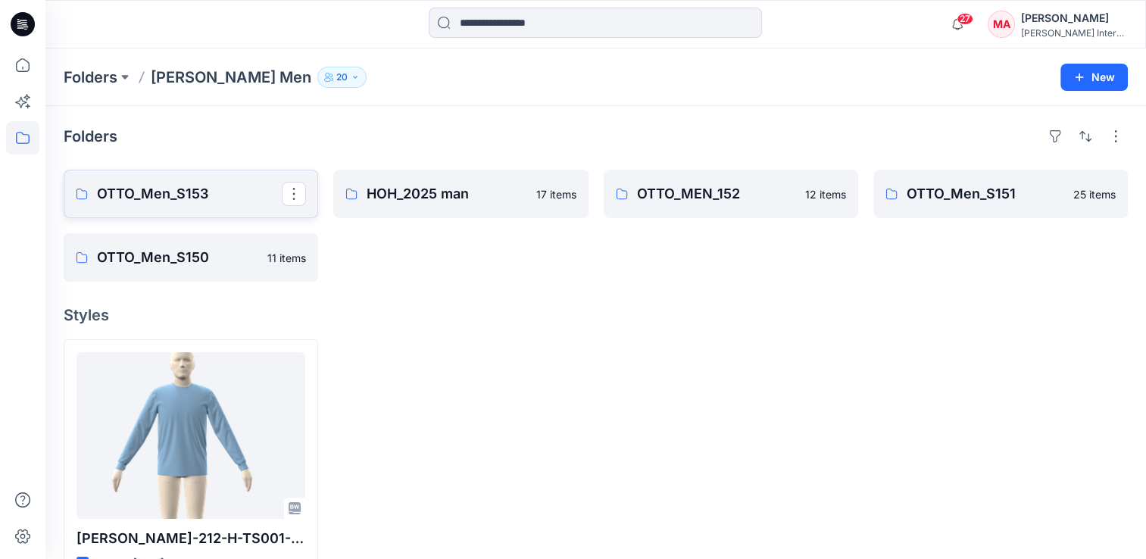
click at [229, 208] on link "OTTO_Men_S153" at bounding box center [191, 194] width 255 height 48
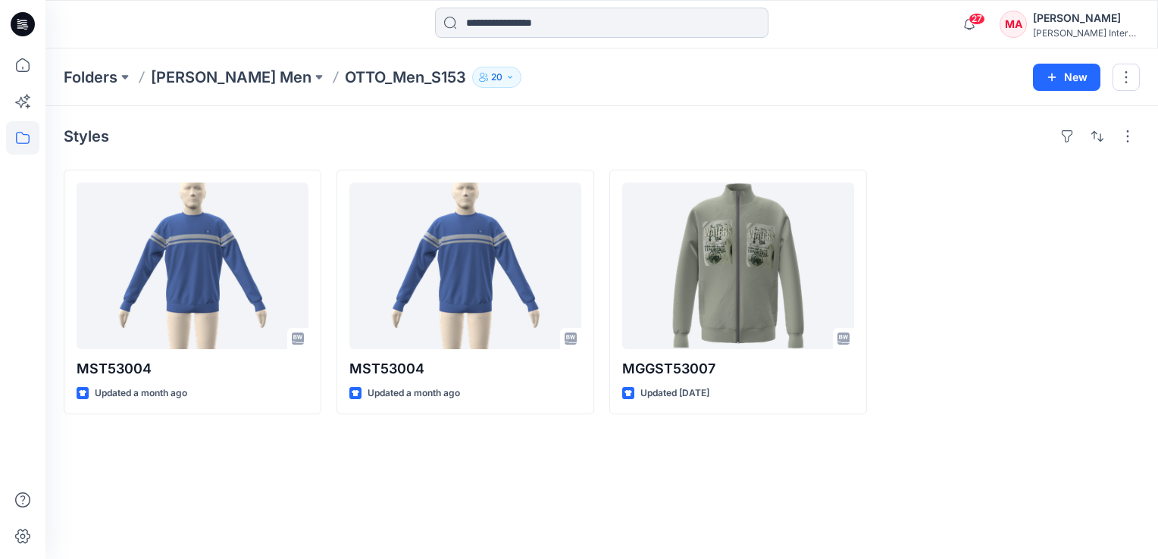
click at [472, 28] on input at bounding box center [601, 23] width 333 height 30
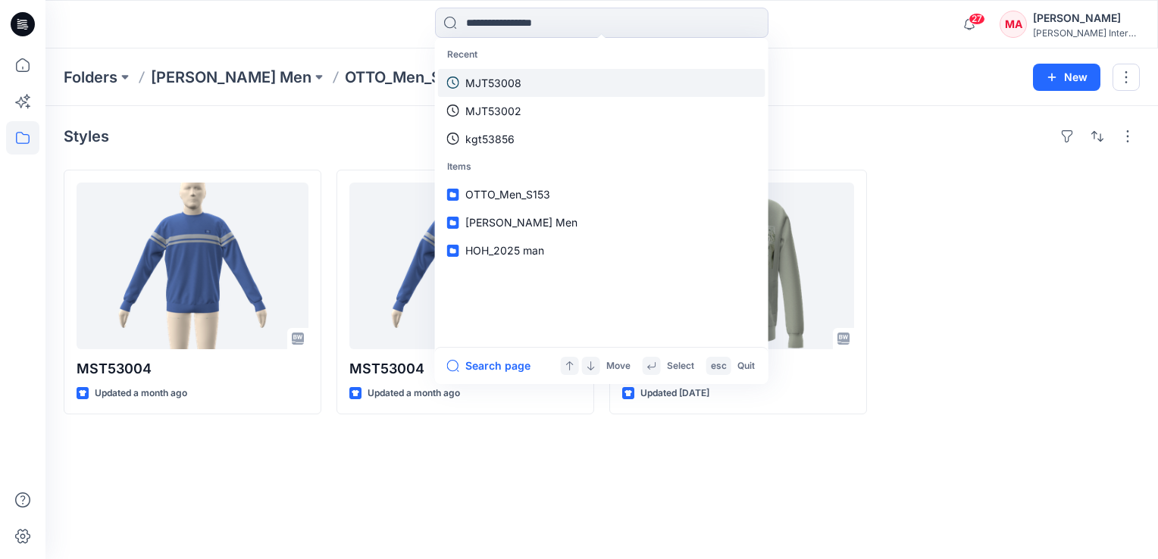
click at [496, 69] on link "MJT53008" at bounding box center [601, 83] width 327 height 28
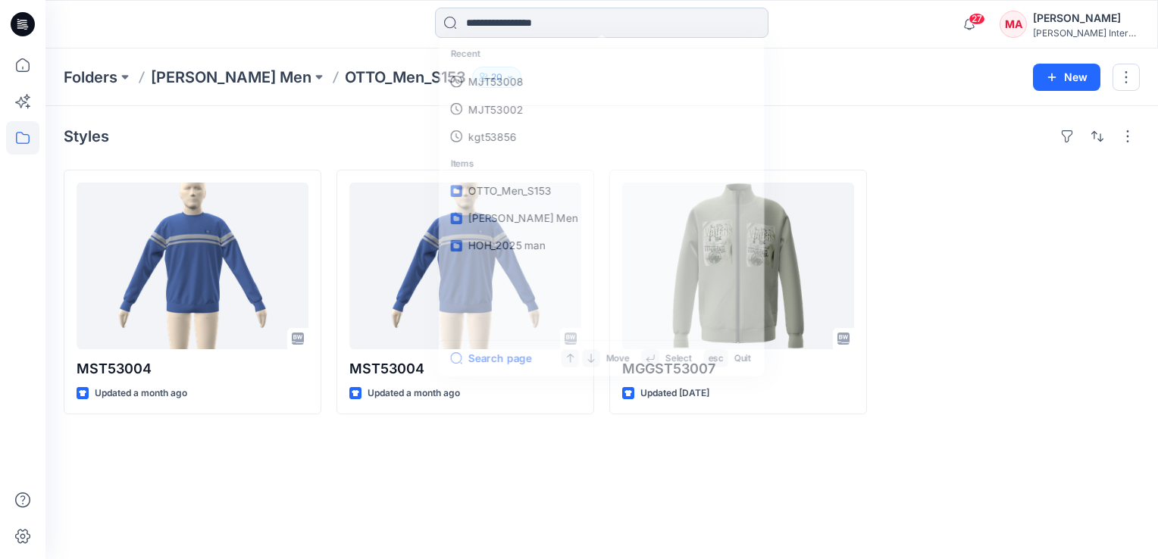
click at [488, 21] on input at bounding box center [601, 23] width 333 height 30
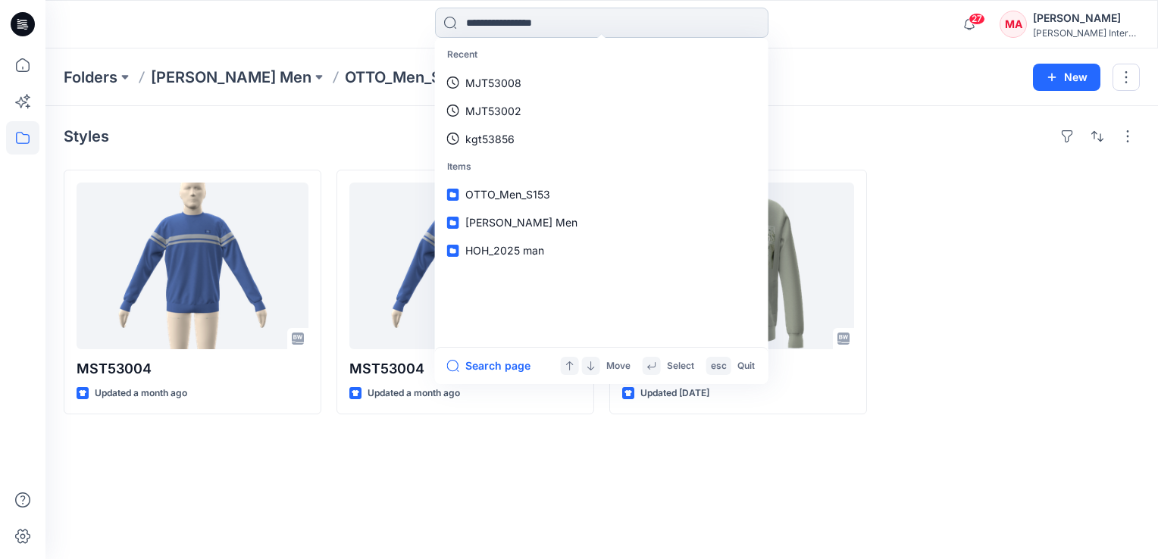
paste input "**********"
type input "**********"
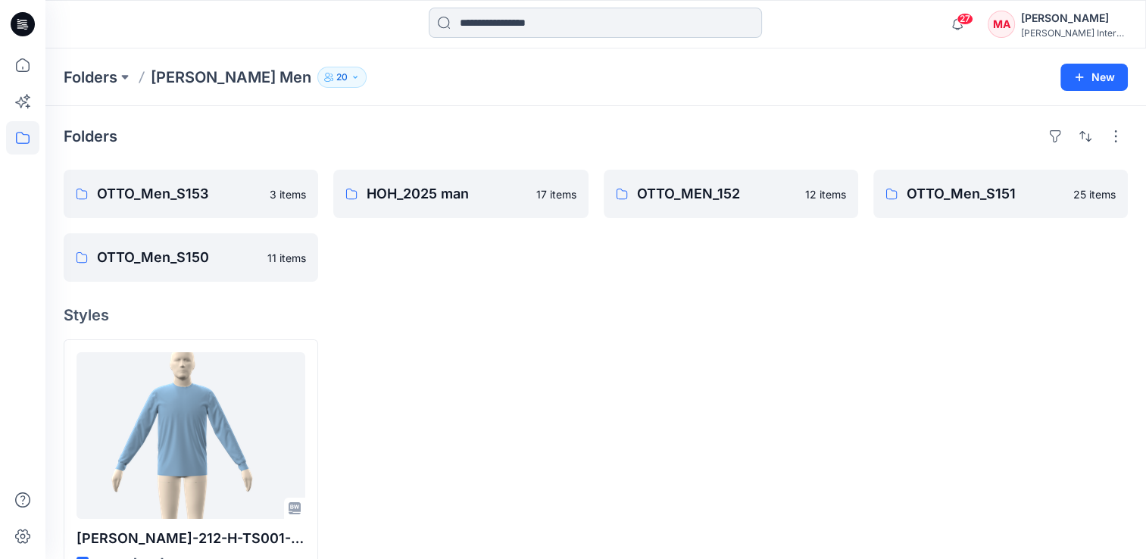
click at [517, 11] on input at bounding box center [595, 23] width 333 height 30
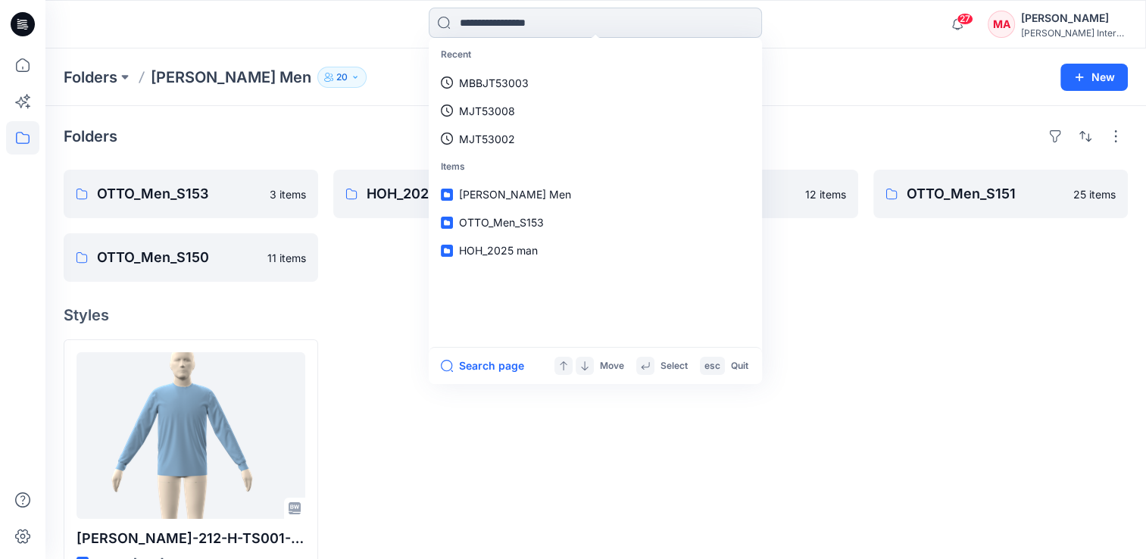
type input "**********"
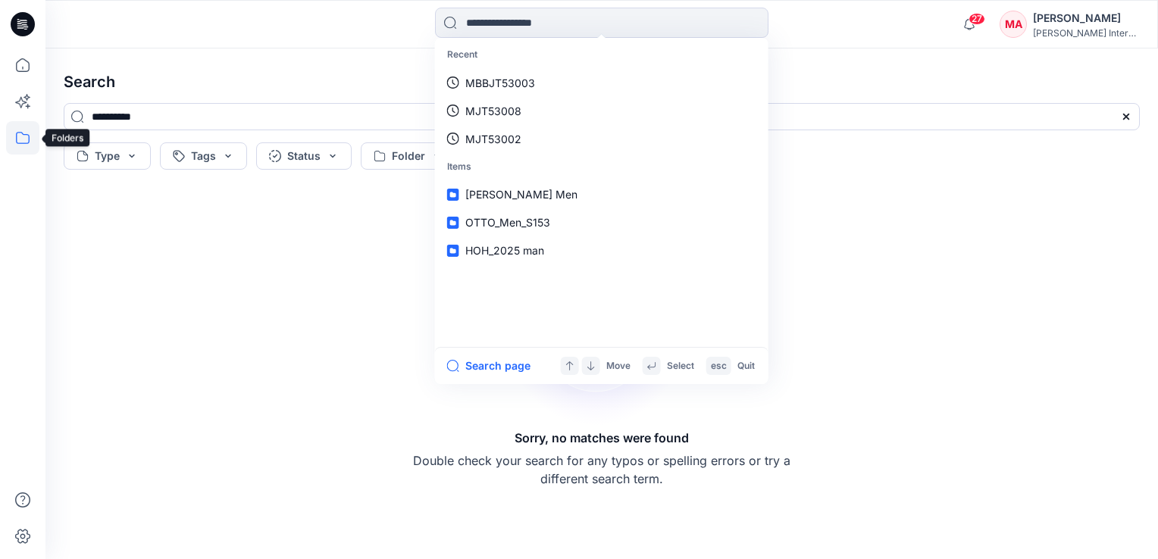
click at [36, 129] on icon at bounding box center [22, 137] width 33 height 33
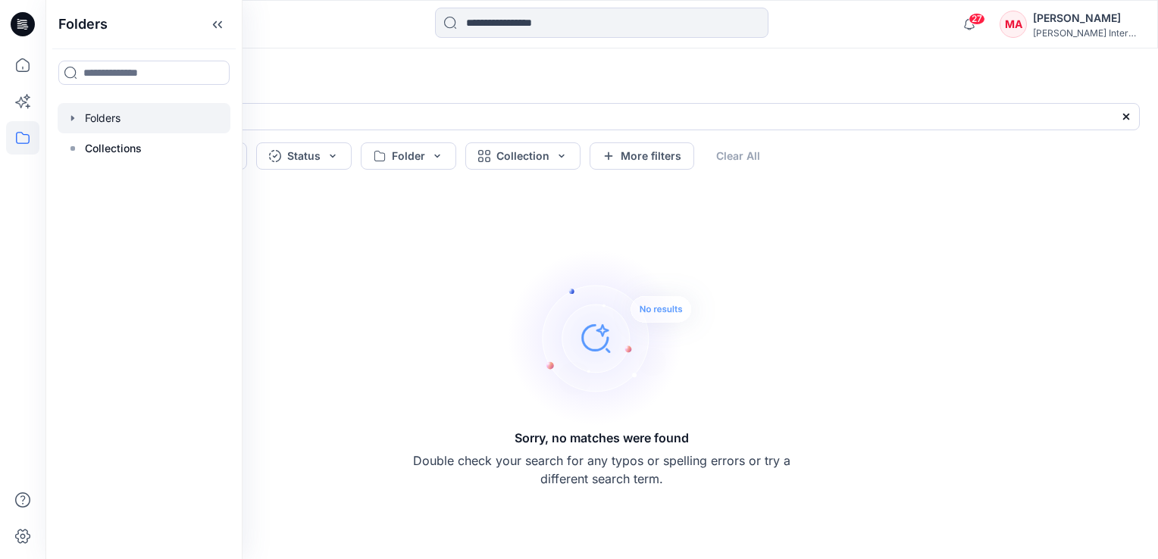
click at [140, 116] on div at bounding box center [144, 118] width 173 height 30
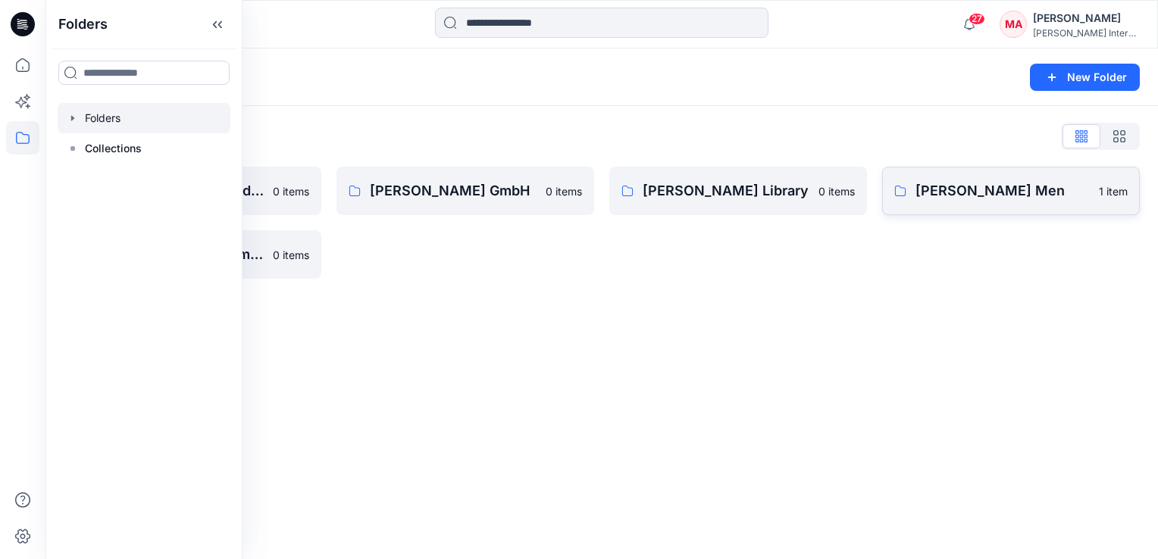
click at [939, 203] on link "[PERSON_NAME] Men 1 item" at bounding box center [1011, 191] width 258 height 48
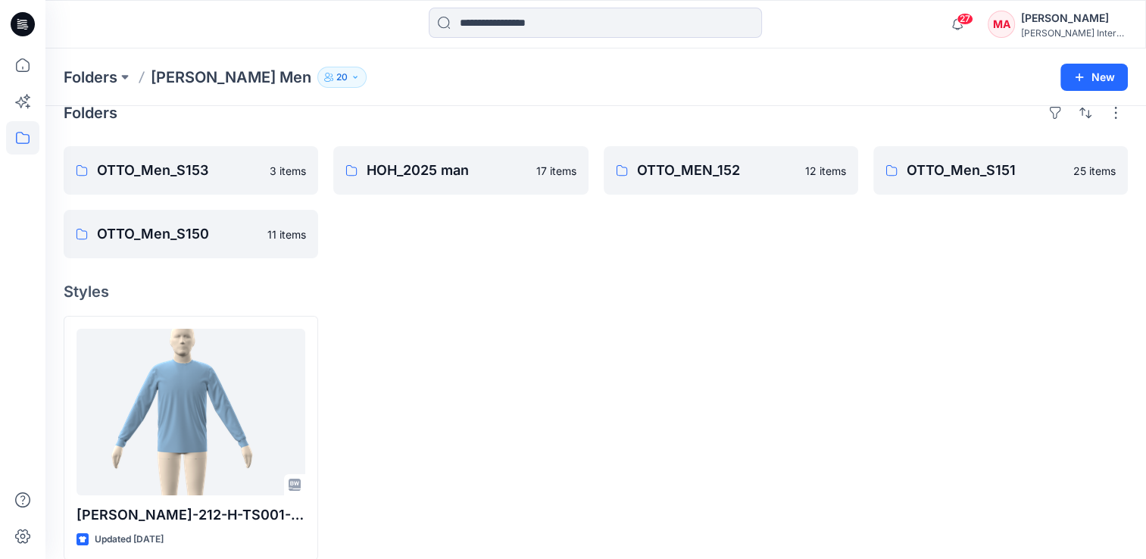
scroll to position [42, 0]
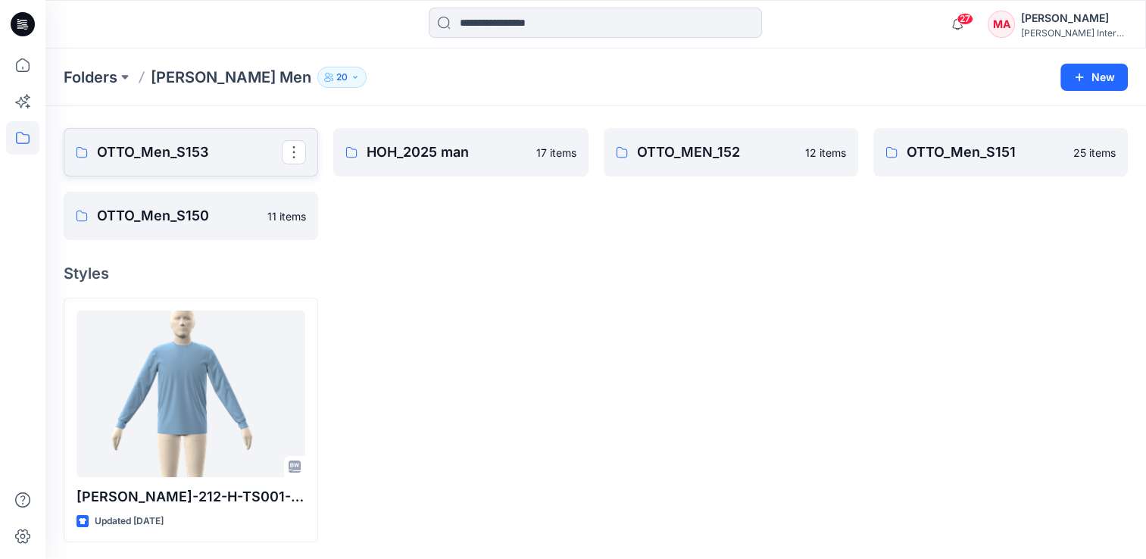
click at [132, 150] on p "OTTO_Men_S153" at bounding box center [189, 152] width 185 height 21
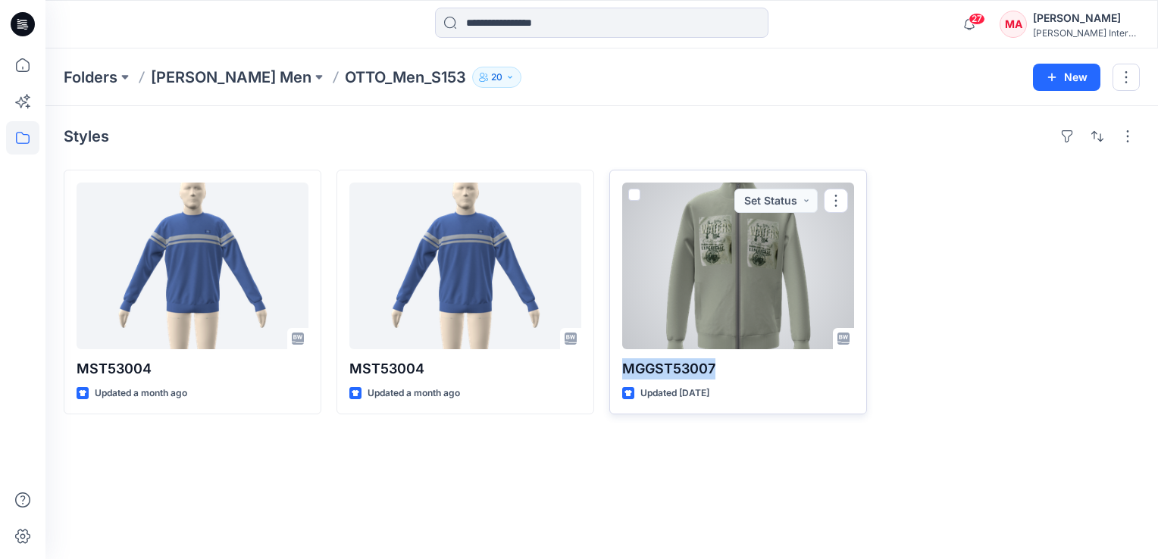
drag, startPoint x: 618, startPoint y: 373, endPoint x: 714, endPoint y: 362, distance: 96.0
click at [714, 362] on div "MGGST53007 Updated [DATE] Set Status" at bounding box center [738, 292] width 258 height 245
copy p "MGGST53007"
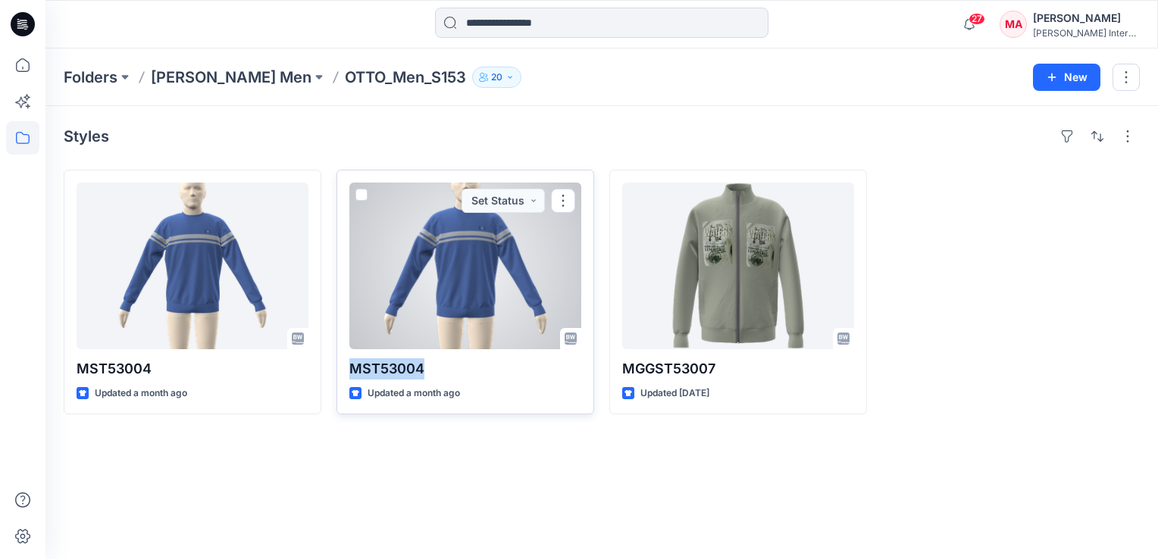
drag, startPoint x: 424, startPoint y: 363, endPoint x: 353, endPoint y: 371, distance: 71.7
click at [353, 371] on p "MST53004" at bounding box center [465, 368] width 232 height 21
copy p "MST53004"
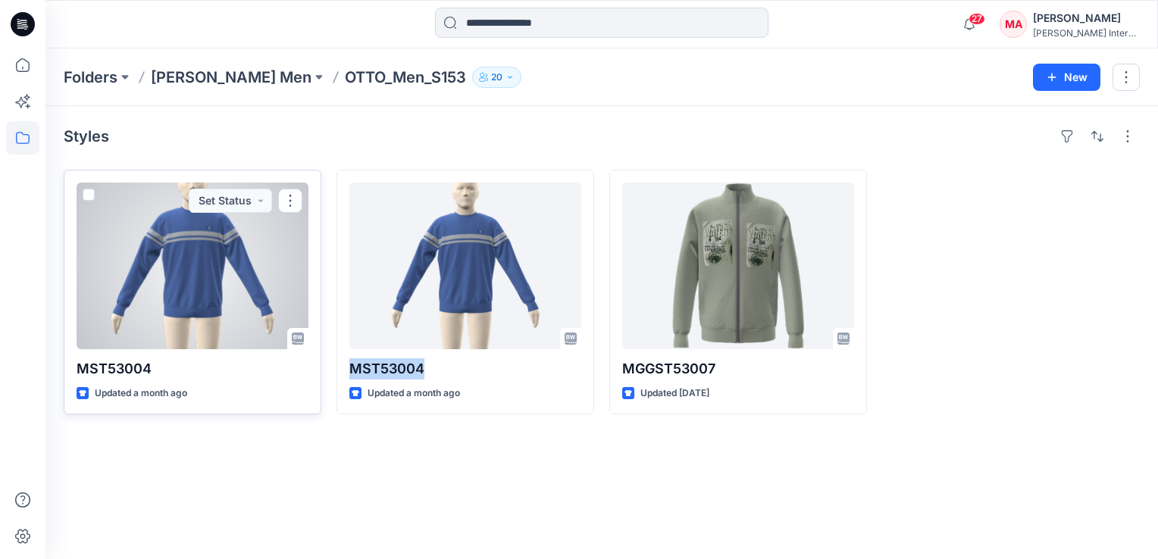
click at [257, 283] on div at bounding box center [193, 266] width 232 height 167
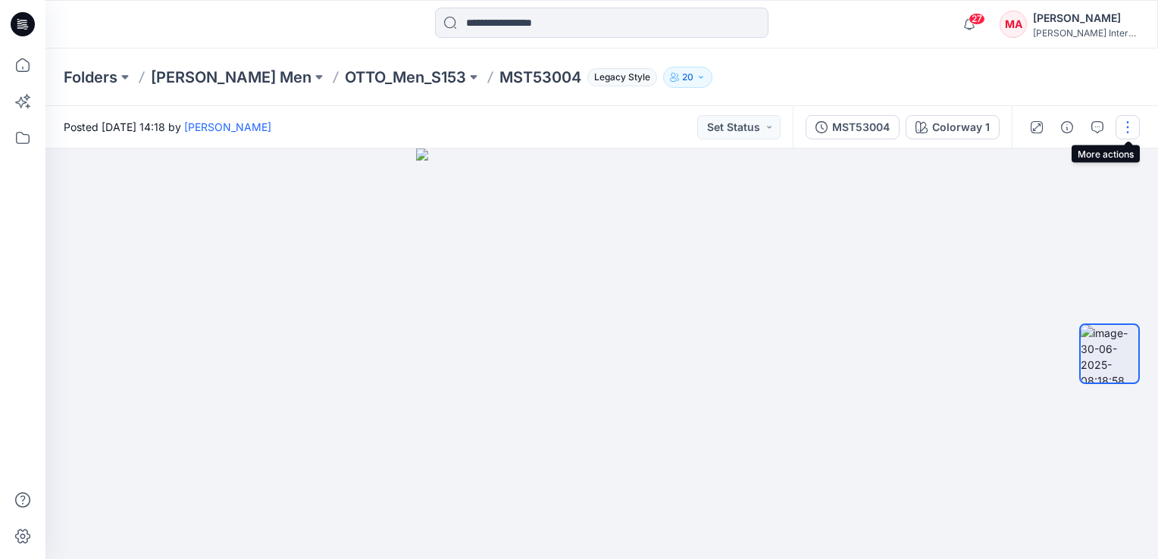
click at [1127, 130] on button "button" at bounding box center [1127, 127] width 24 height 24
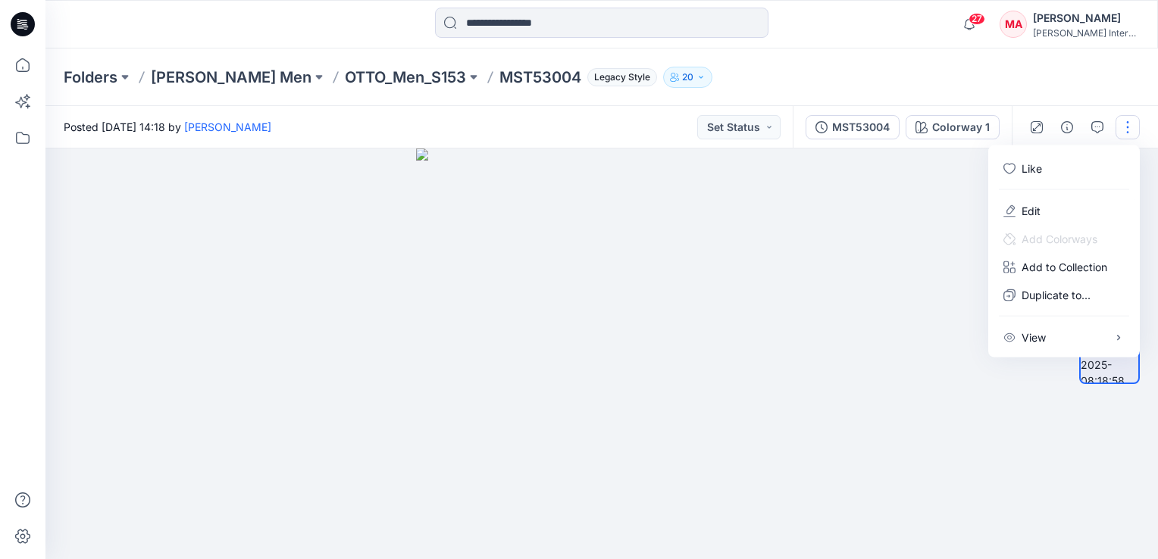
click at [907, 226] on div at bounding box center [601, 353] width 1112 height 411
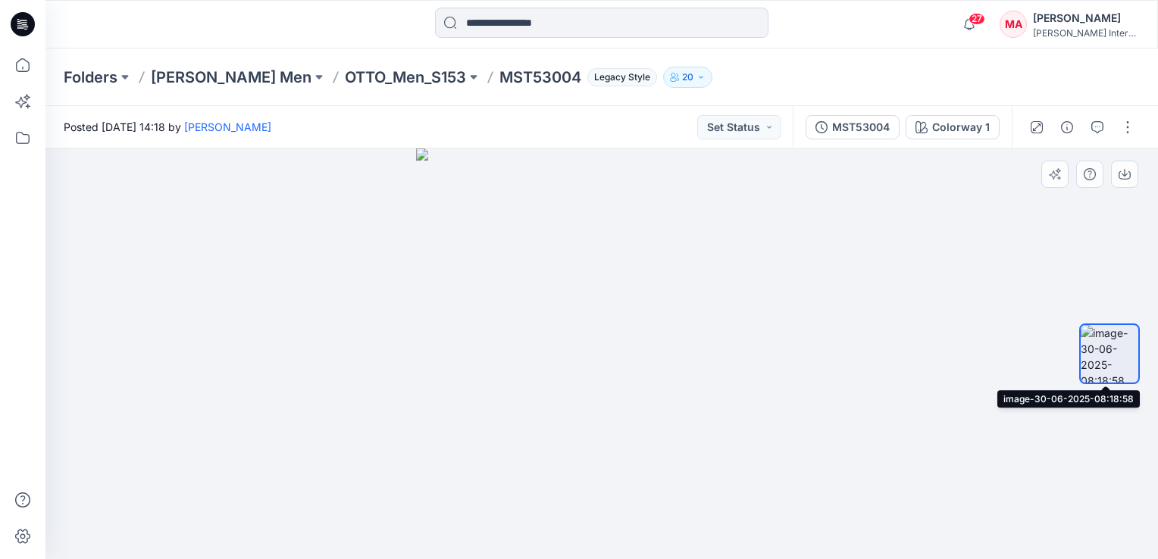
click at [1111, 351] on img at bounding box center [1109, 354] width 58 height 58
click at [1120, 126] on button "button" at bounding box center [1127, 127] width 24 height 24
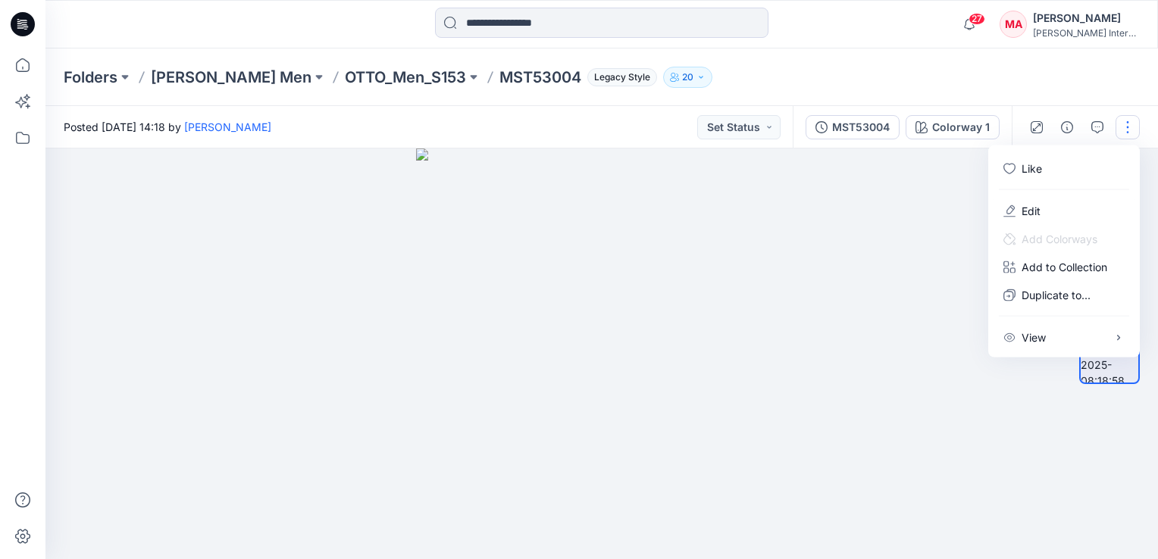
click at [973, 236] on div at bounding box center [601, 353] width 1112 height 411
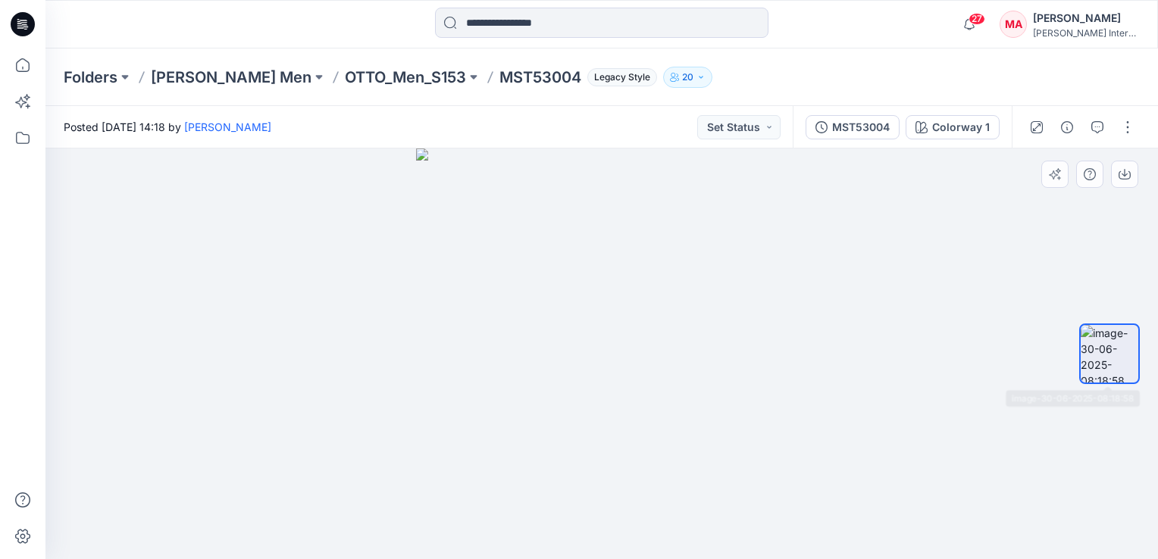
click at [1117, 355] on img at bounding box center [1109, 354] width 58 height 58
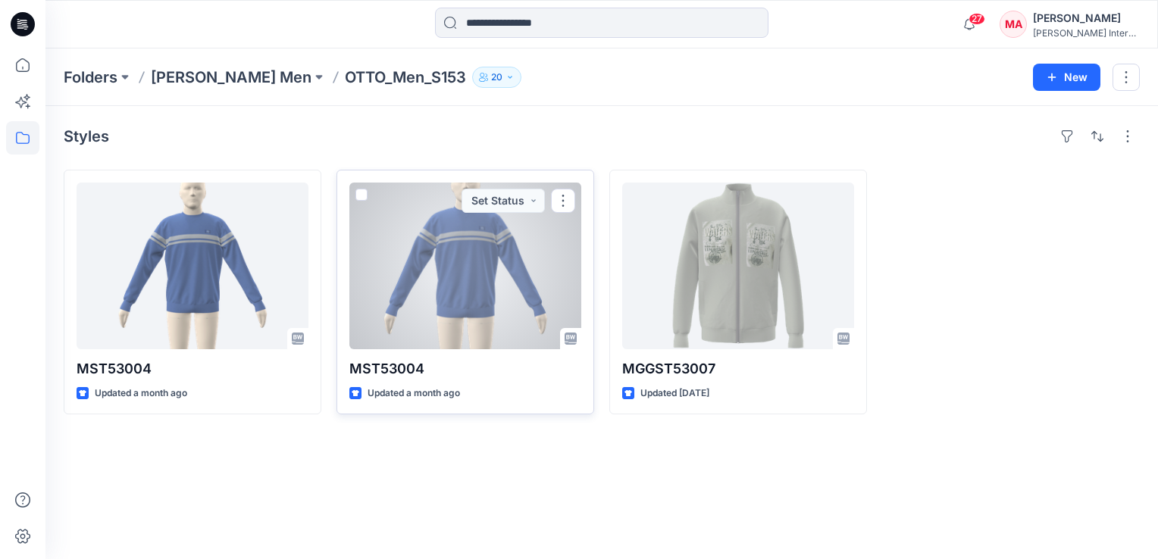
click at [439, 295] on div at bounding box center [465, 266] width 232 height 167
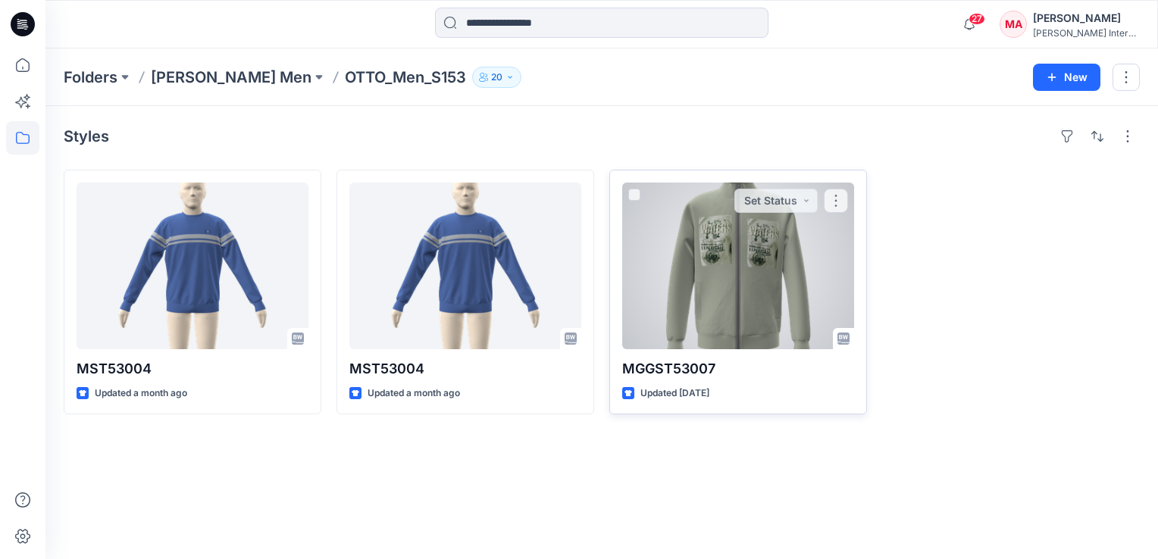
click at [805, 319] on div at bounding box center [738, 266] width 232 height 167
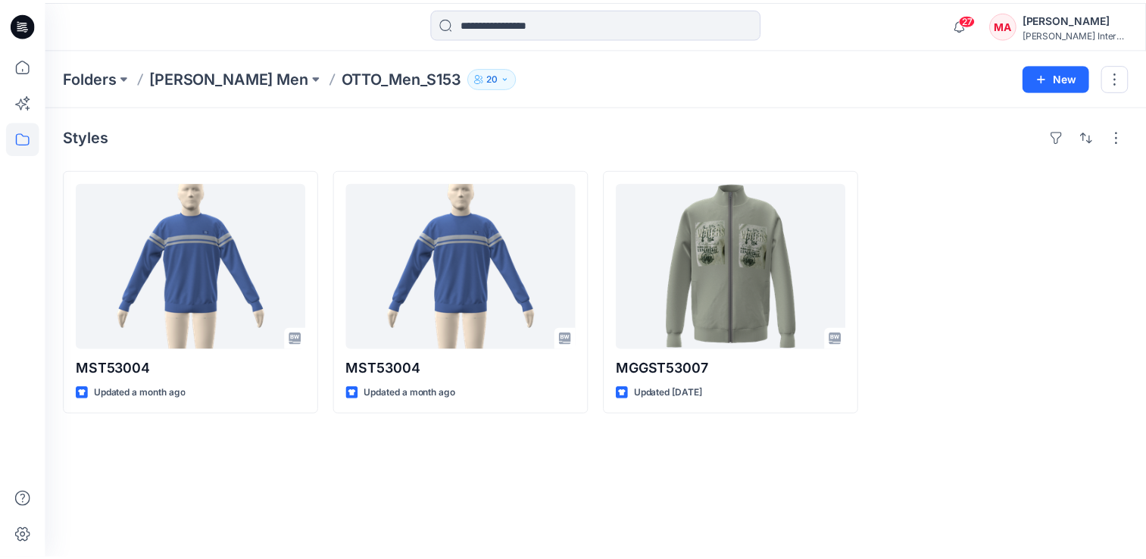
scroll to position [42, 0]
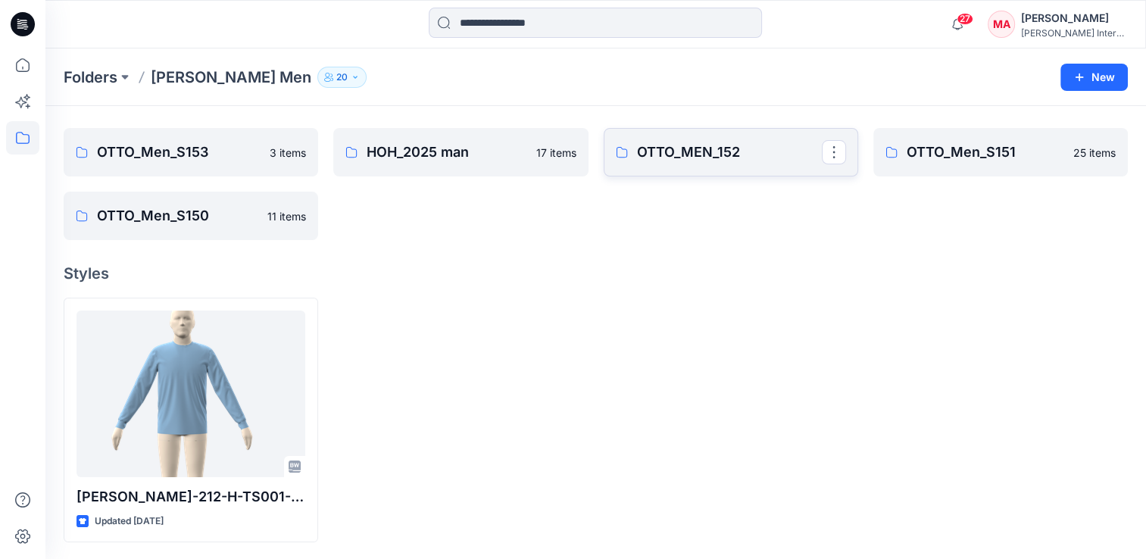
click at [719, 166] on link "OTTO_MEN_152" at bounding box center [731, 152] width 255 height 48
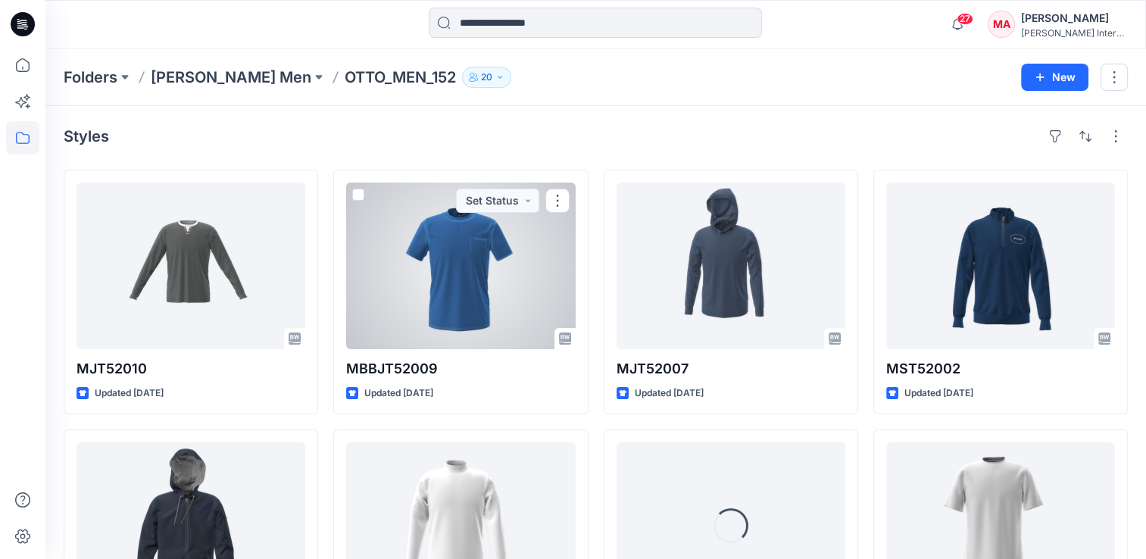
click at [470, 256] on div at bounding box center [460, 266] width 229 height 167
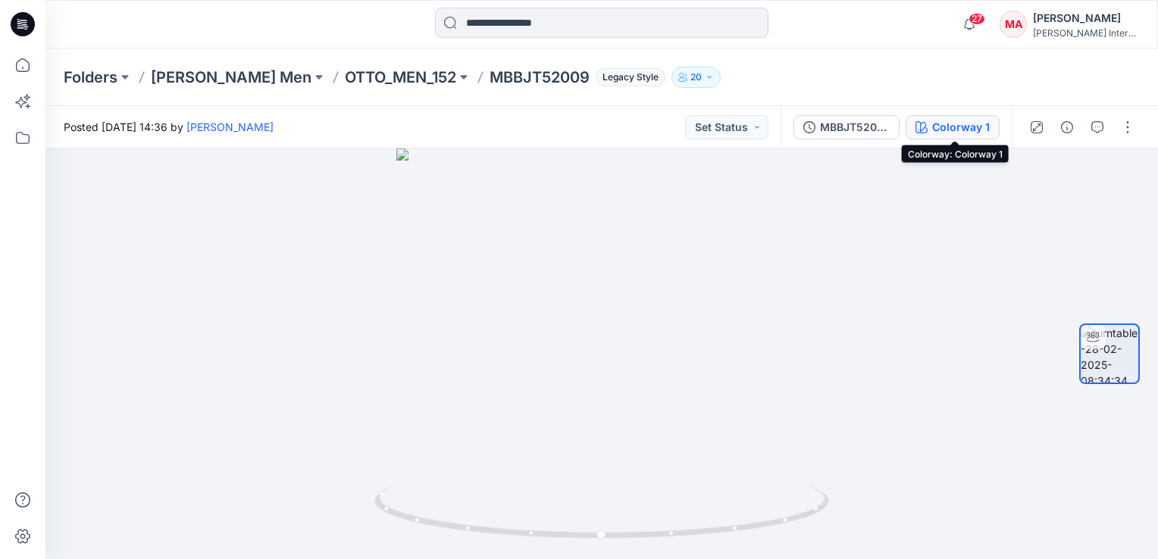
click at [934, 136] on button "Colorway 1" at bounding box center [952, 127] width 94 height 24
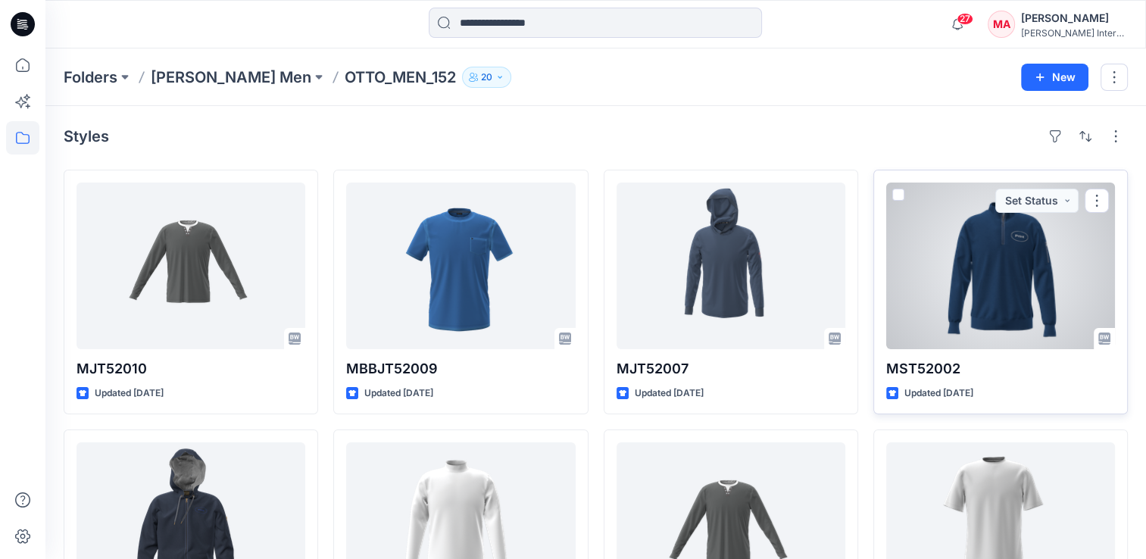
click at [973, 223] on div at bounding box center [1000, 266] width 229 height 167
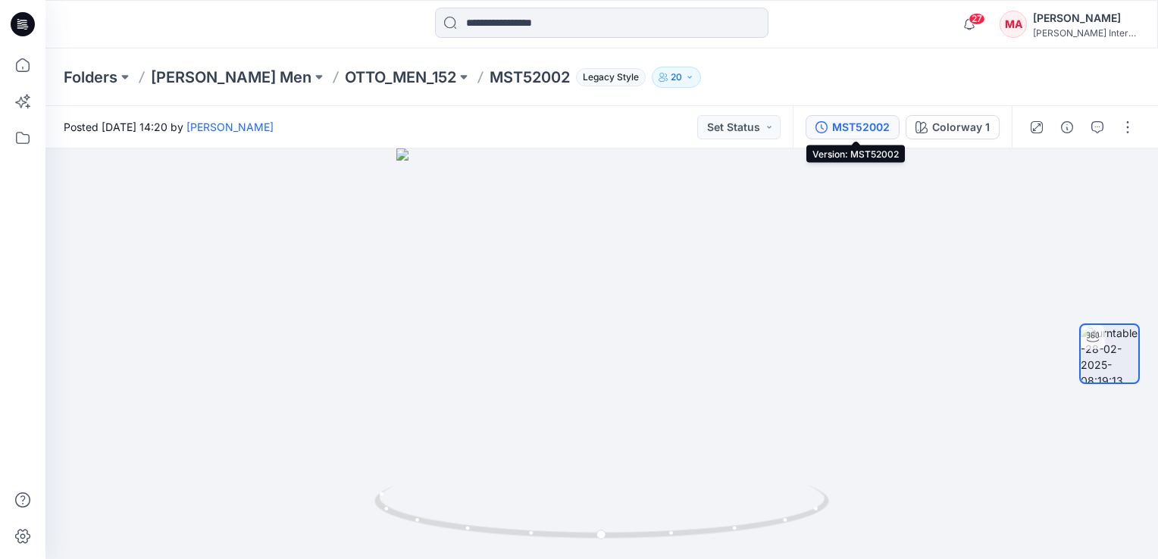
click at [855, 122] on div "MST52002" at bounding box center [861, 127] width 58 height 17
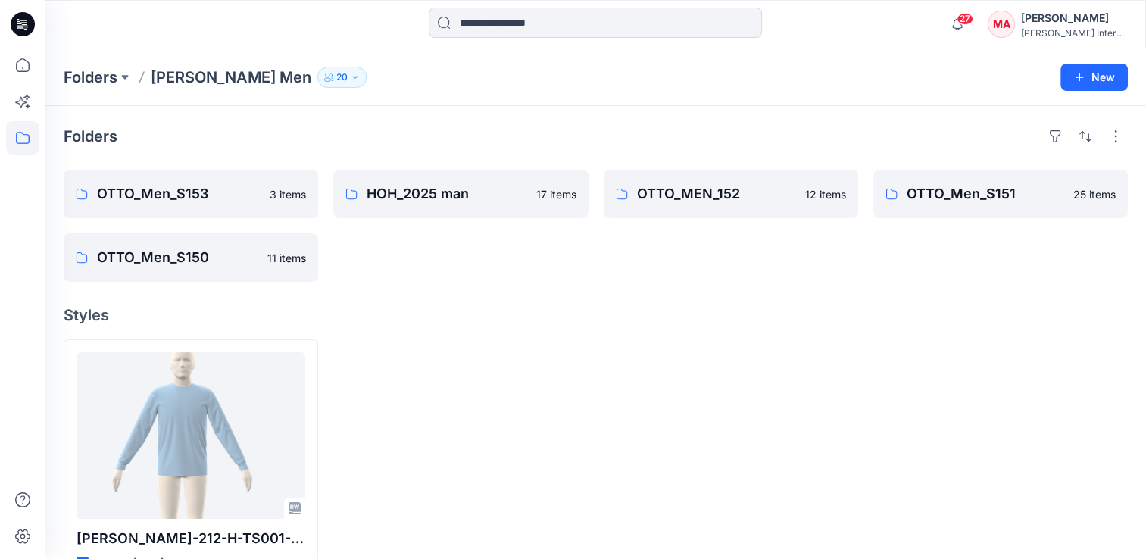
scroll to position [42, 0]
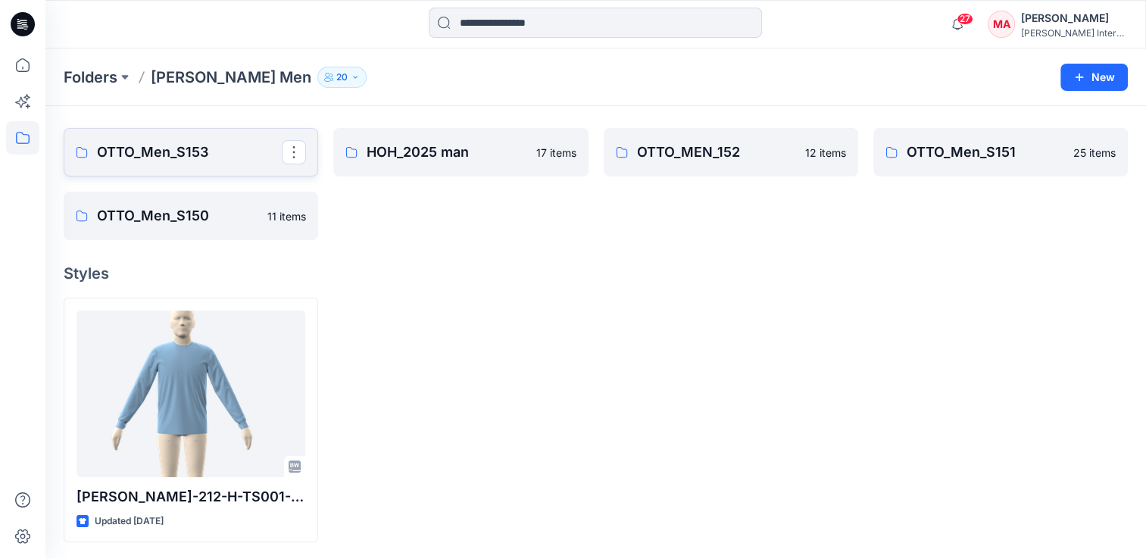
click at [192, 152] on p "OTTO_Men_S153" at bounding box center [189, 152] width 185 height 21
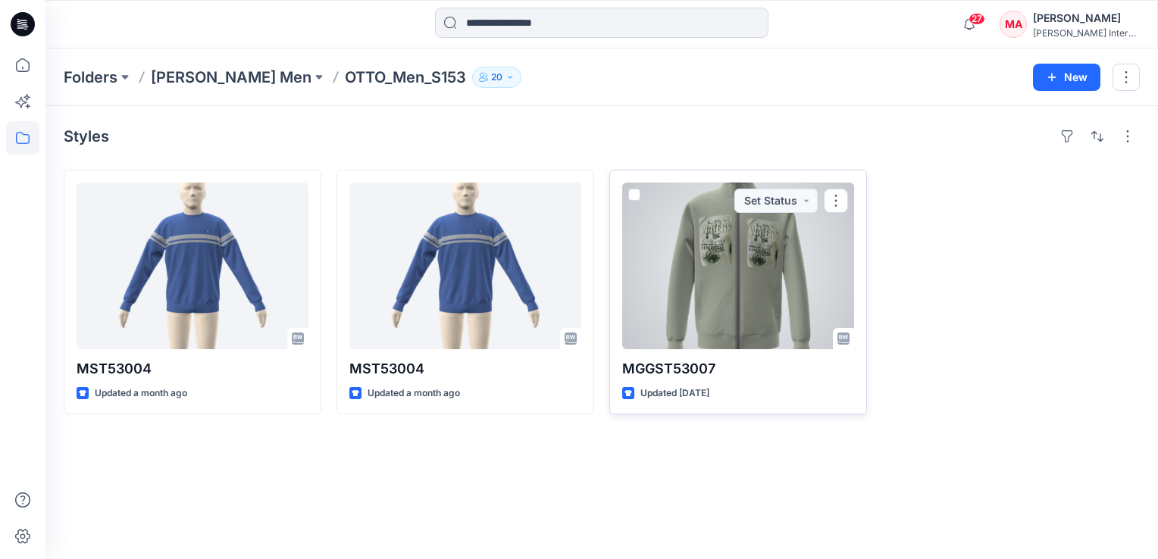
click at [709, 236] on div at bounding box center [738, 266] width 232 height 167
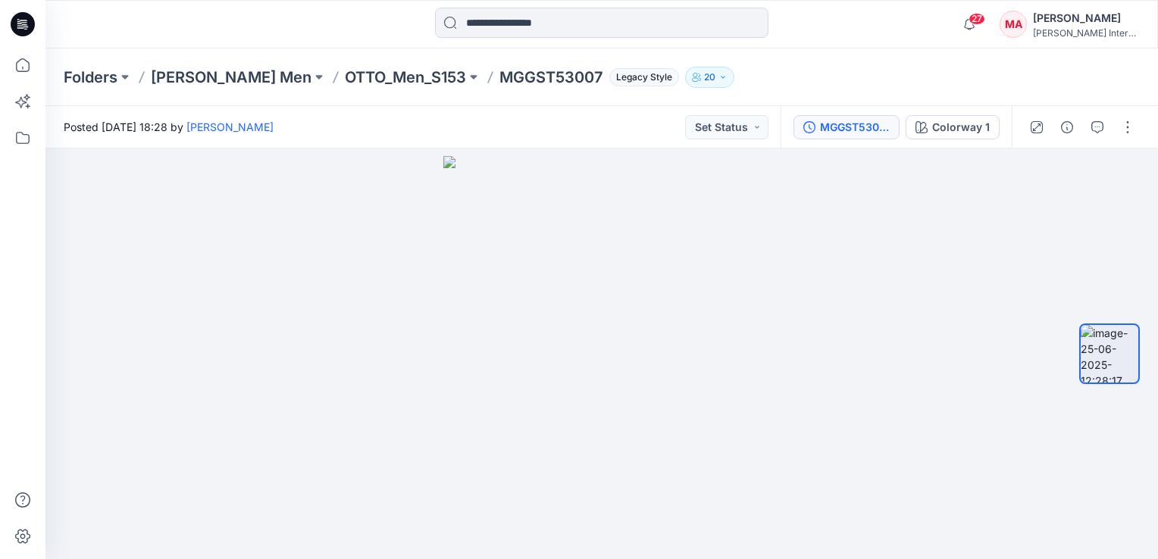
click at [830, 133] on div "MGGST53007" at bounding box center [855, 127] width 70 height 17
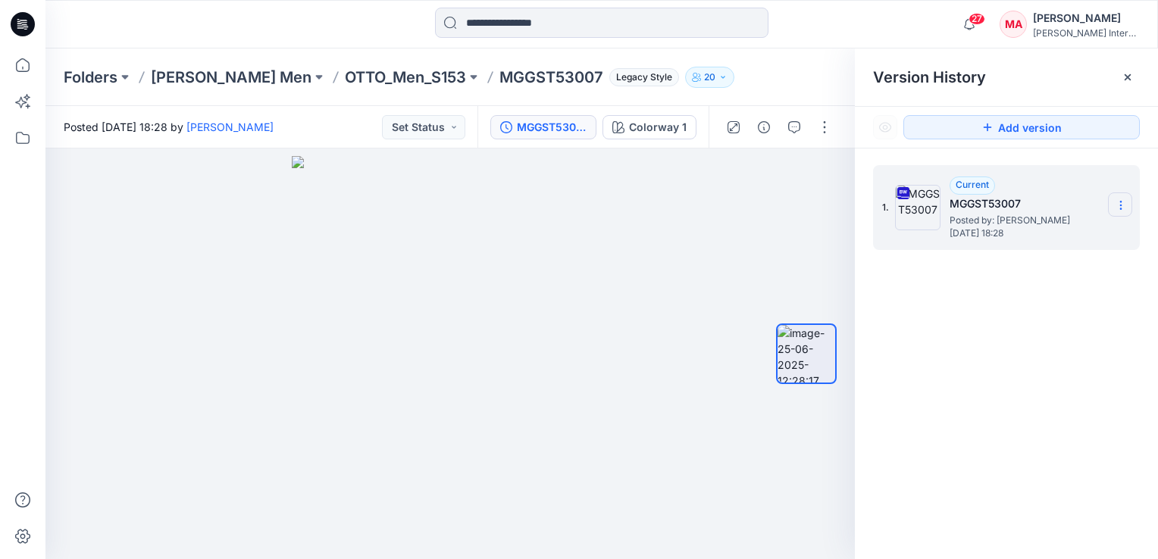
click at [1121, 206] on icon at bounding box center [1120, 205] width 12 height 12
click at [1068, 235] on span "Download Source BW File" at bounding box center [1043, 235] width 127 height 18
click at [838, 218] on div at bounding box center [449, 353] width 809 height 411
